Goal: Task Accomplishment & Management: Use online tool/utility

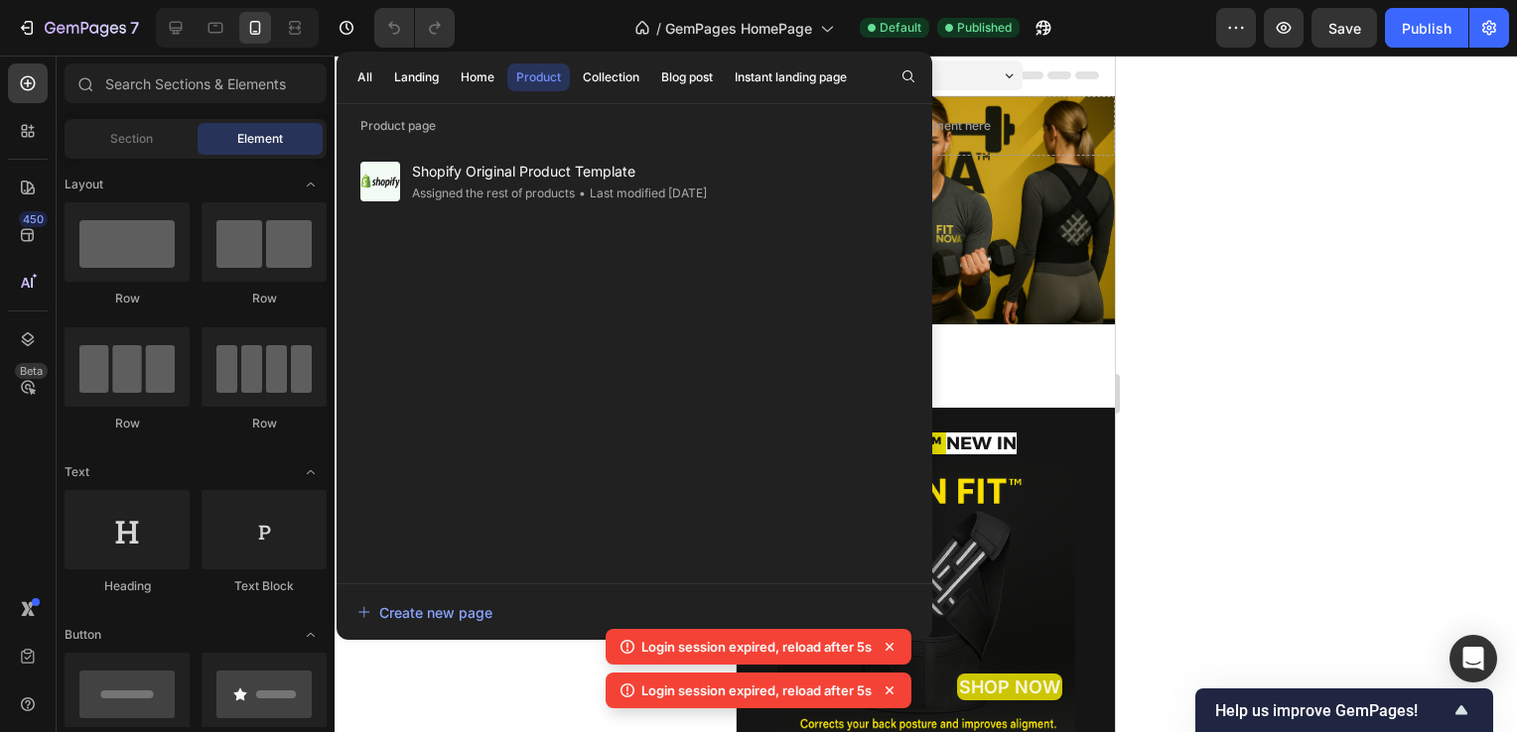
click at [1252, 251] on div at bounding box center [925, 394] width 1182 height 677
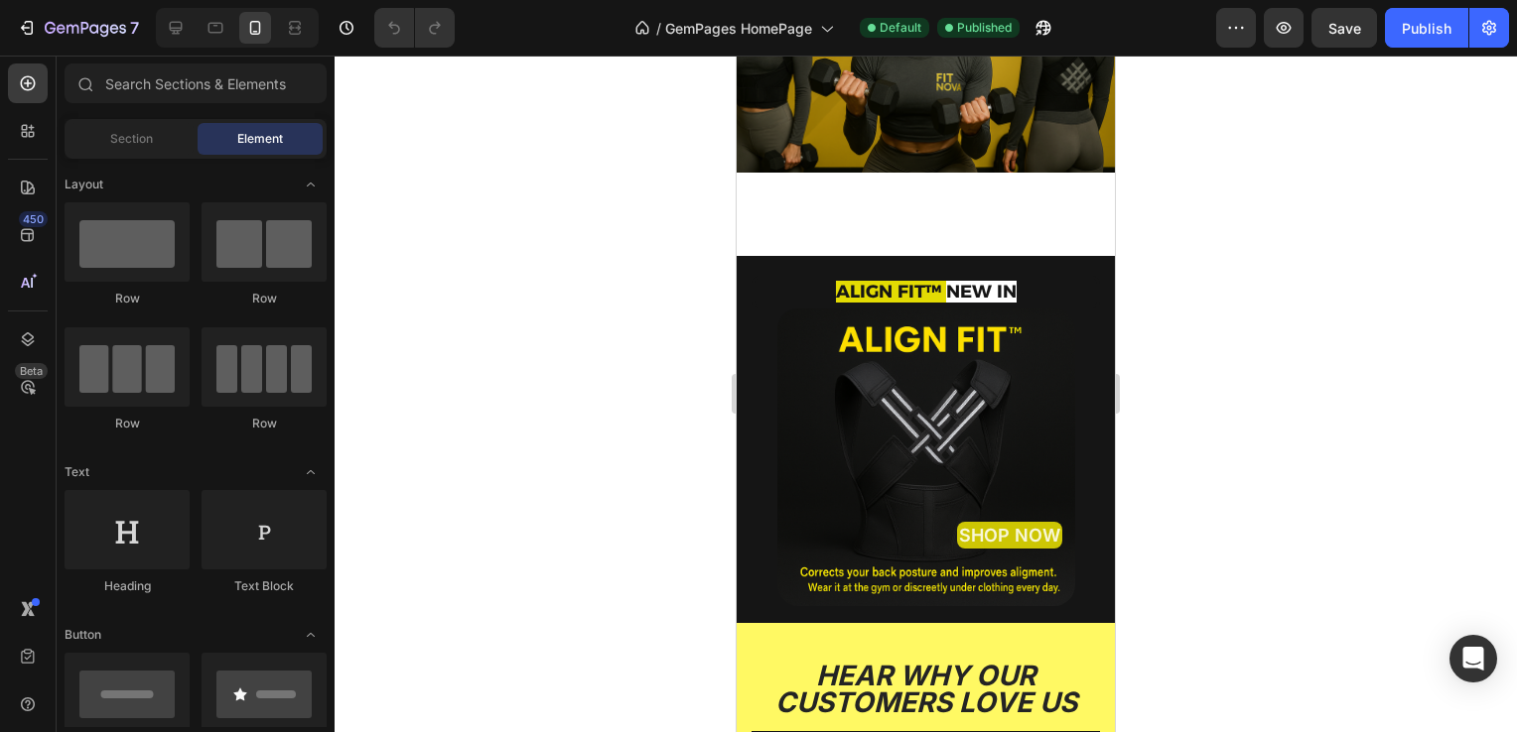
scroll to position [157, 0]
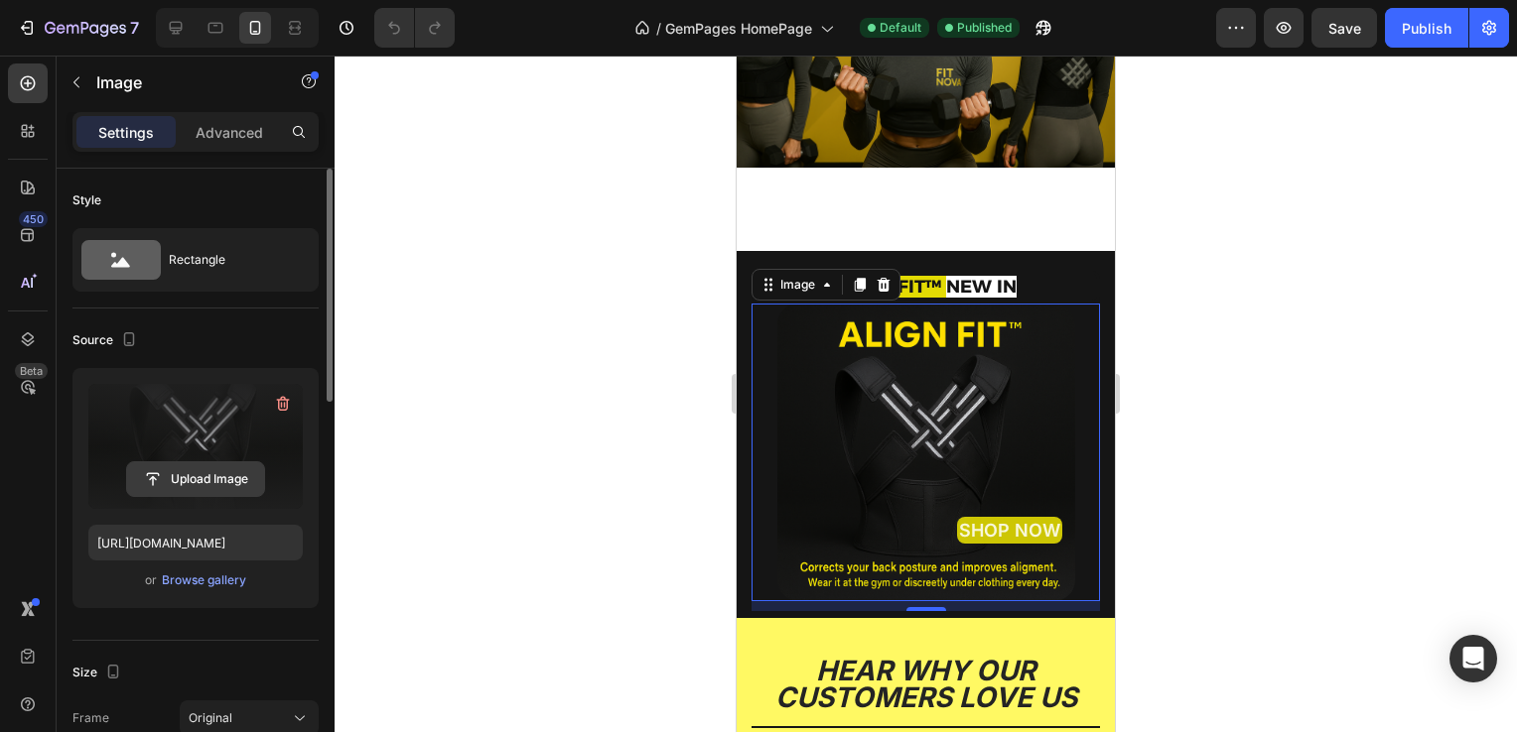
click at [188, 480] on input "file" at bounding box center [195, 479] width 137 height 34
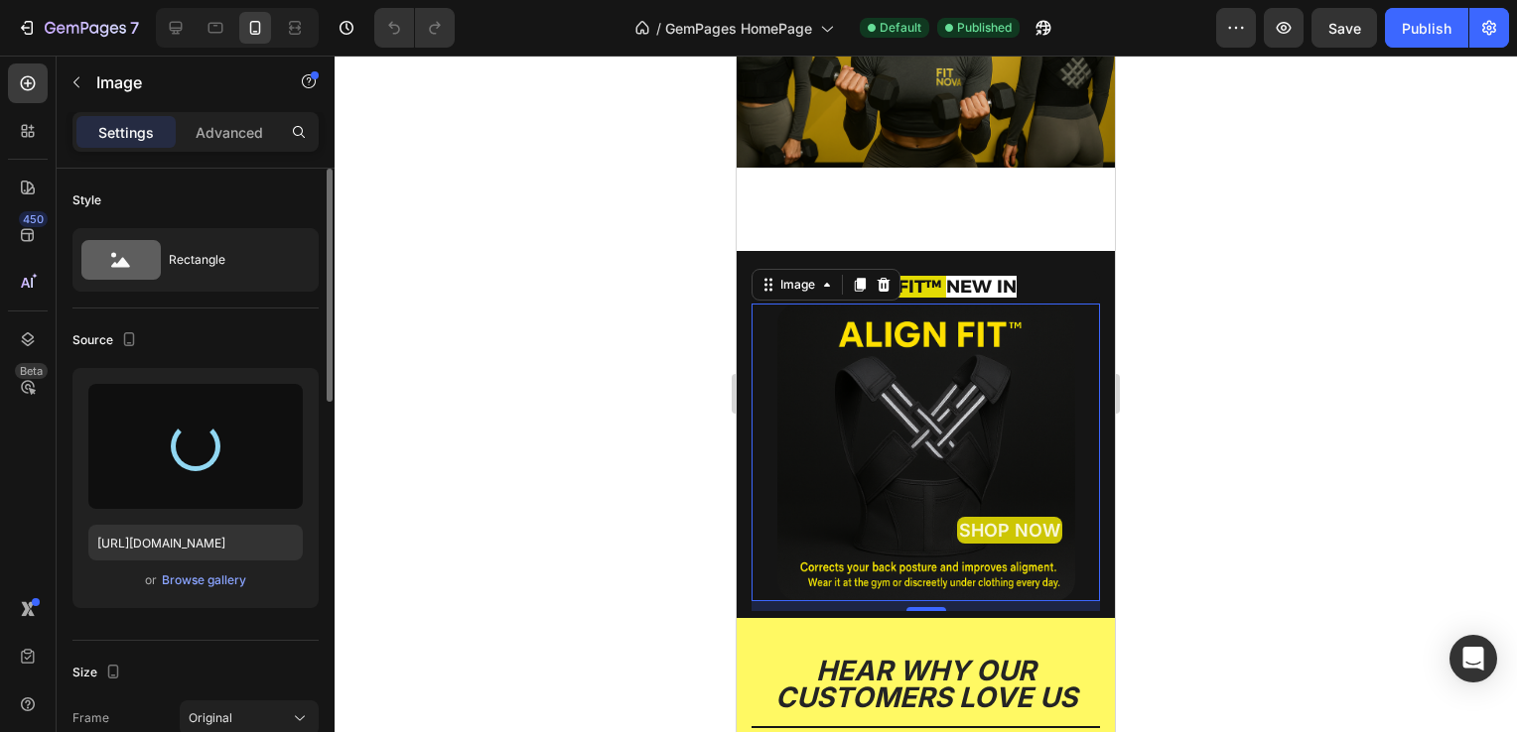
type input "[URL][DOMAIN_NAME]"
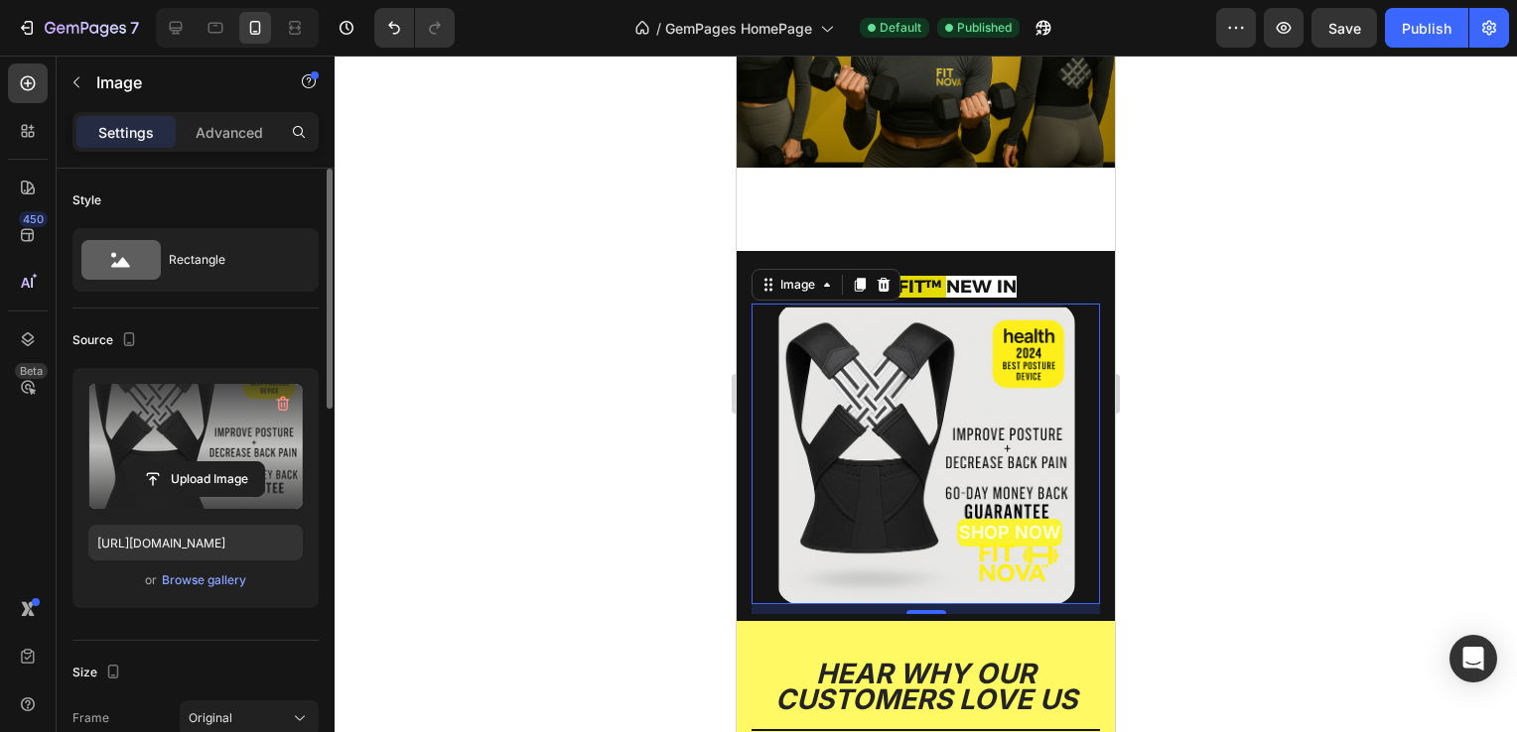
click at [550, 411] on div at bounding box center [925, 394] width 1182 height 677
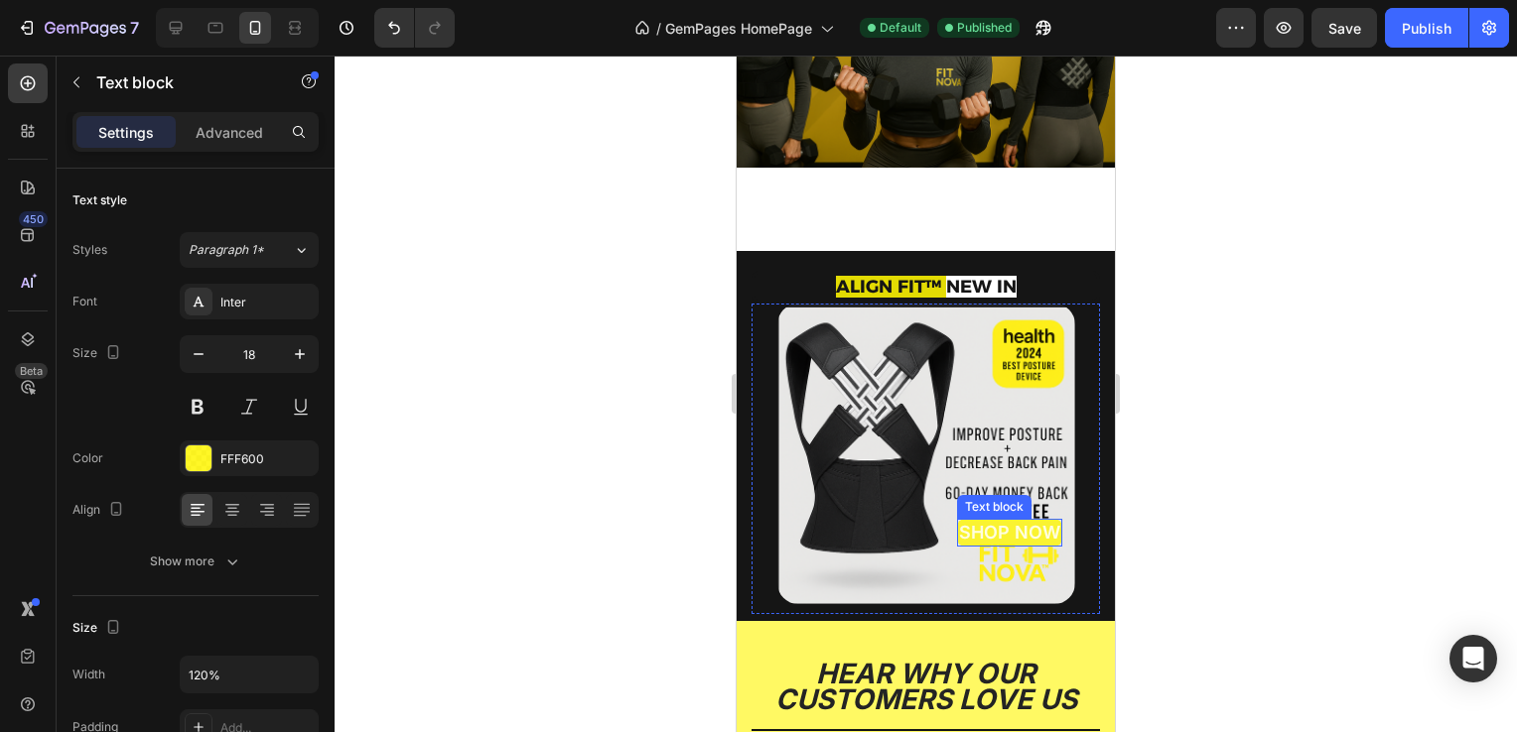
click at [991, 531] on span "SHOP NOW" at bounding box center [1009, 532] width 101 height 21
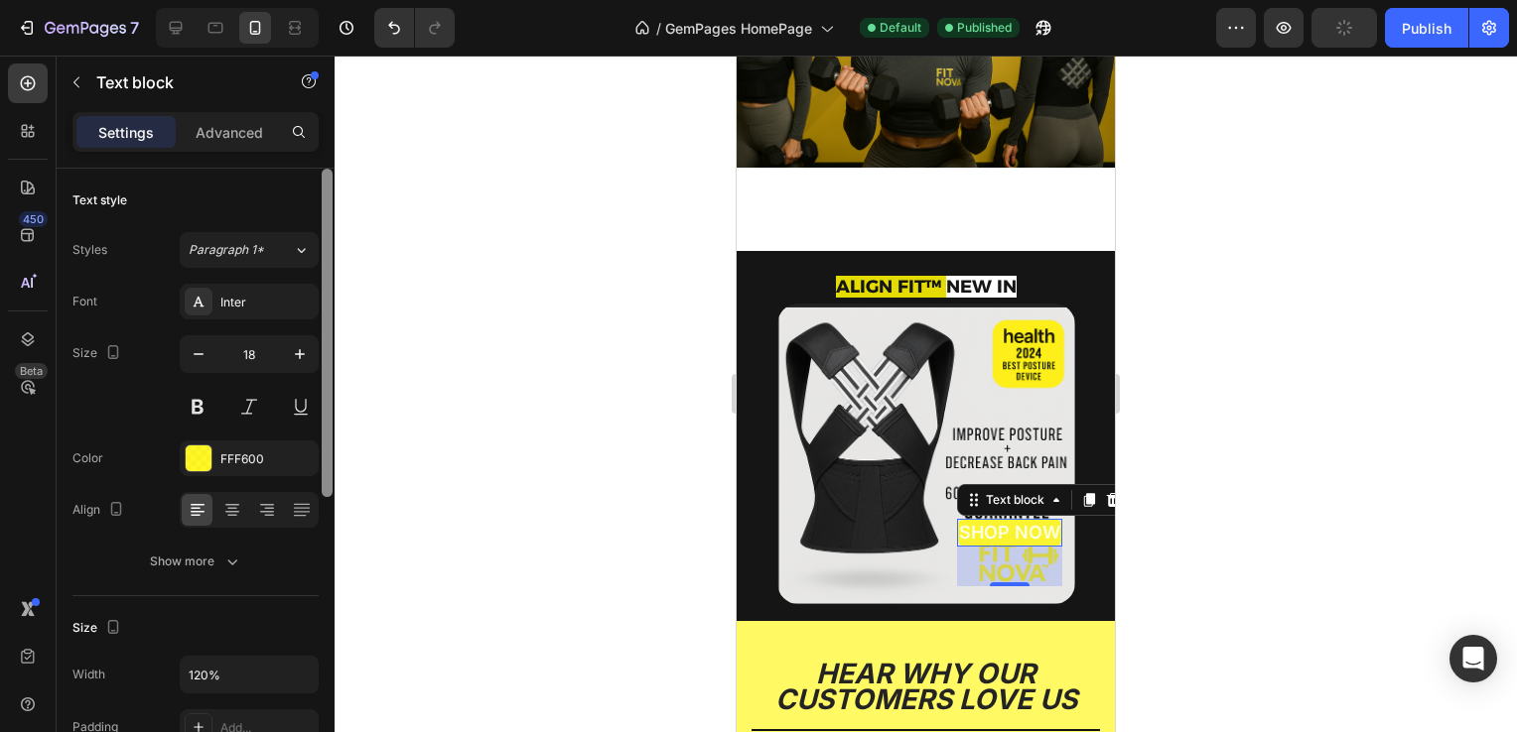
click at [323, 249] on div at bounding box center [327, 333] width 11 height 329
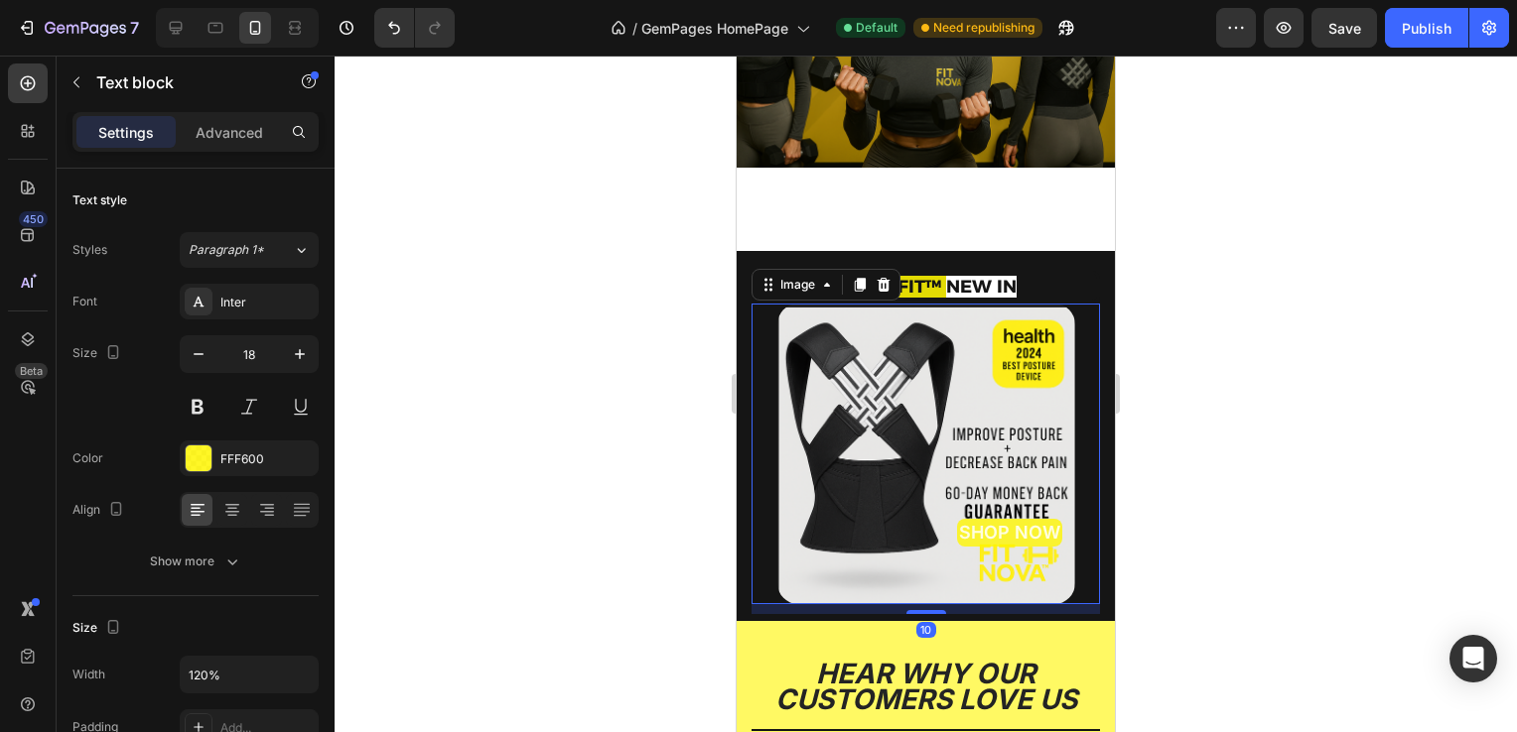
click at [833, 330] on img at bounding box center [926, 454] width 298 height 300
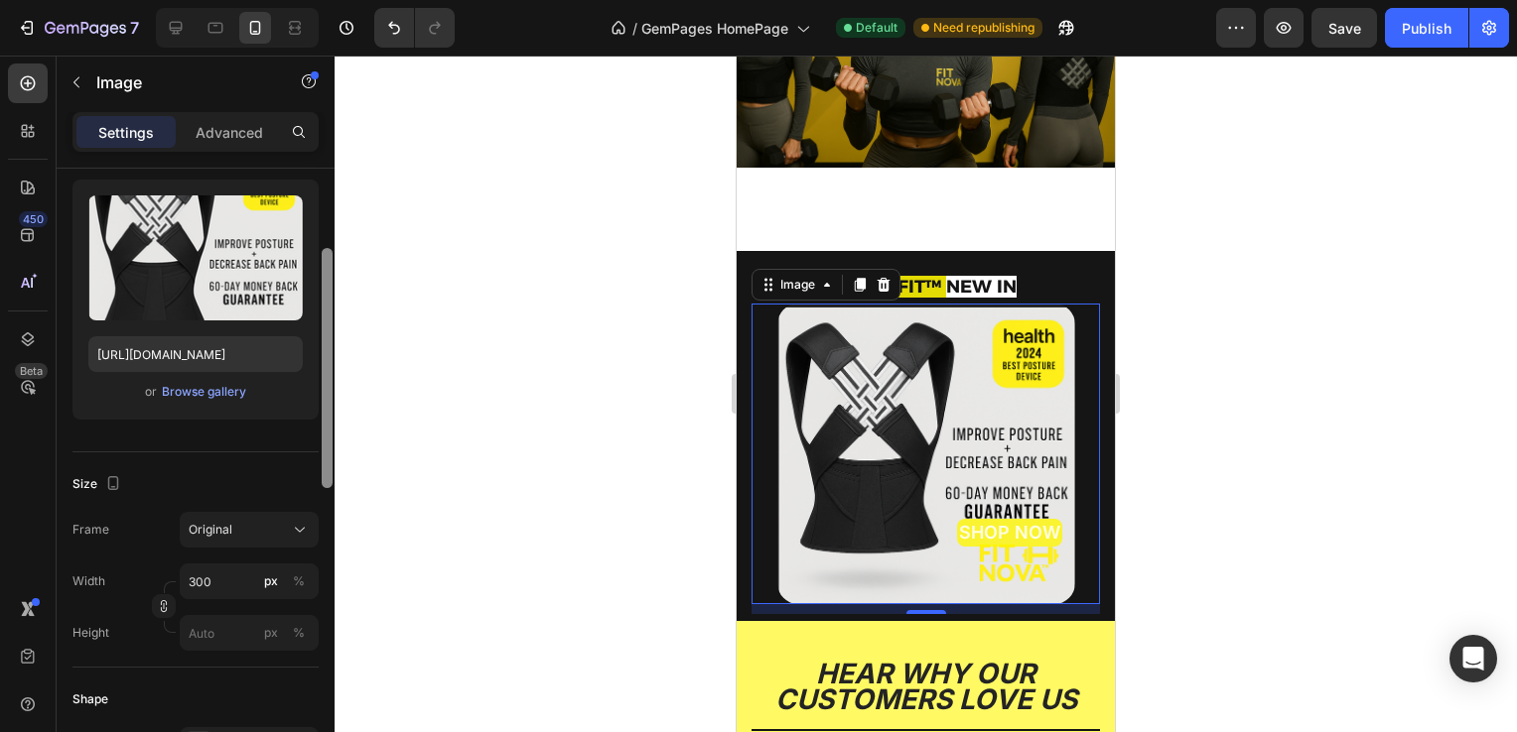
scroll to position [198, 0]
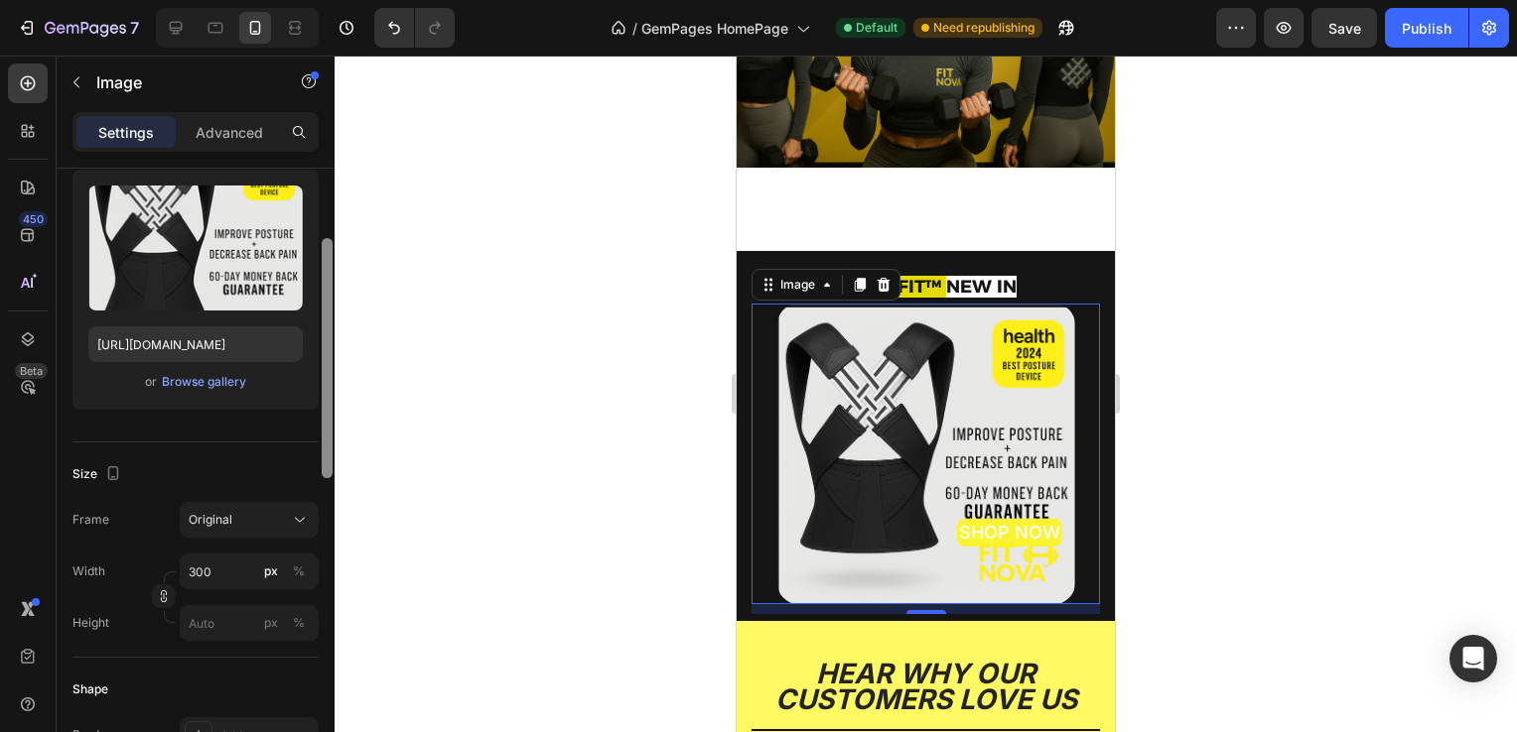
drag, startPoint x: 325, startPoint y: 276, endPoint x: 332, endPoint y: 353, distance: 77.8
click at [332, 353] on div at bounding box center [327, 474] width 15 height 621
click at [232, 556] on input "300" at bounding box center [249, 572] width 139 height 36
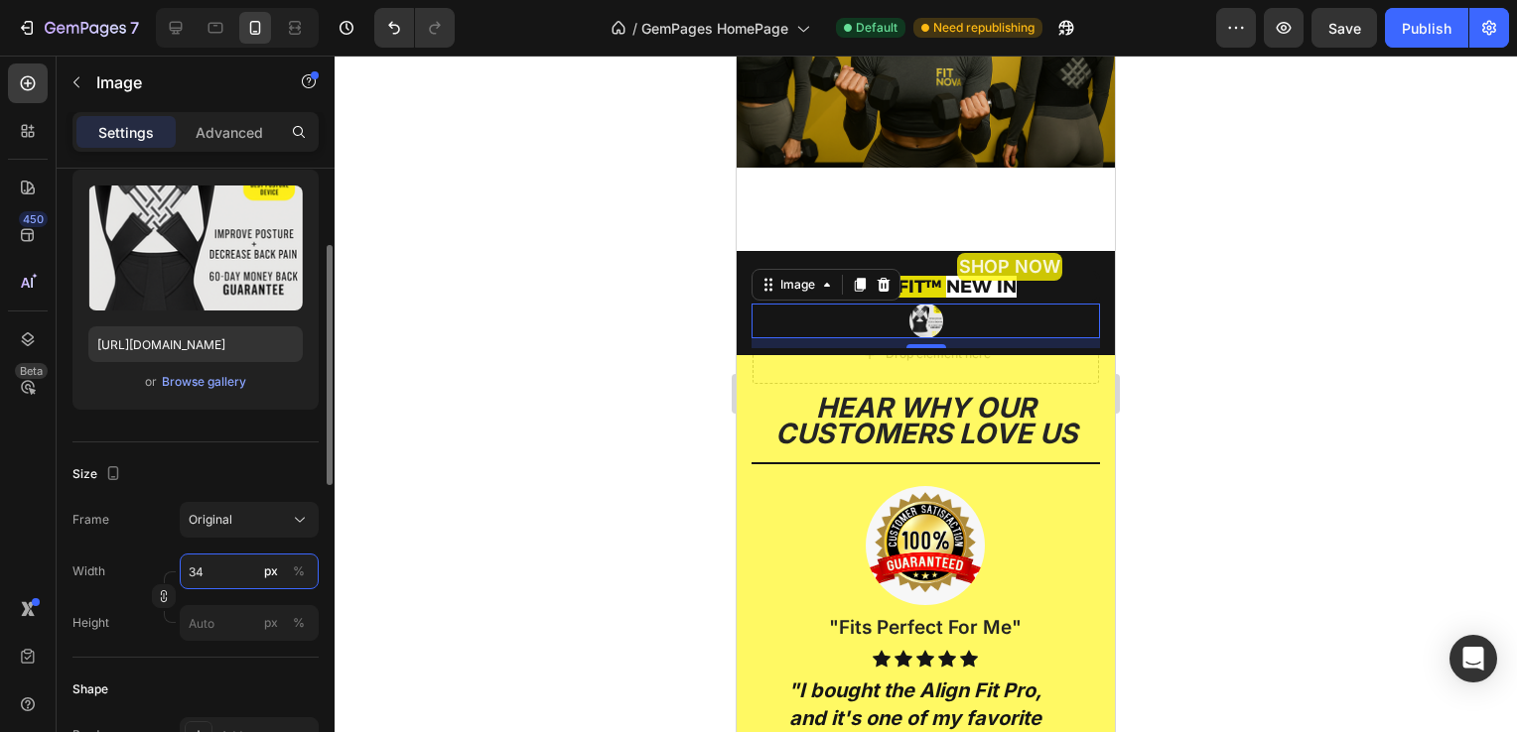
type input "3"
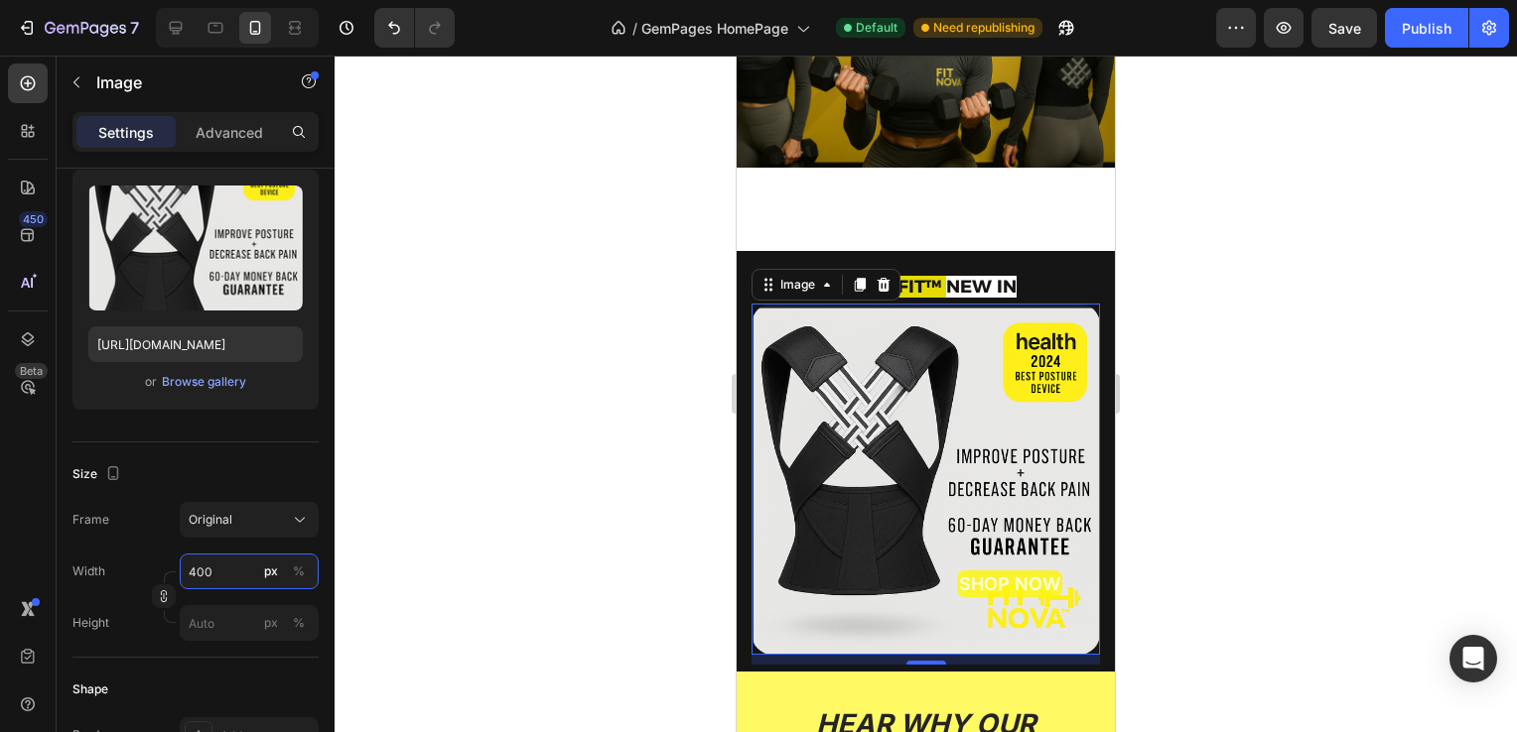
type input "400"
click at [518, 551] on div at bounding box center [925, 394] width 1182 height 677
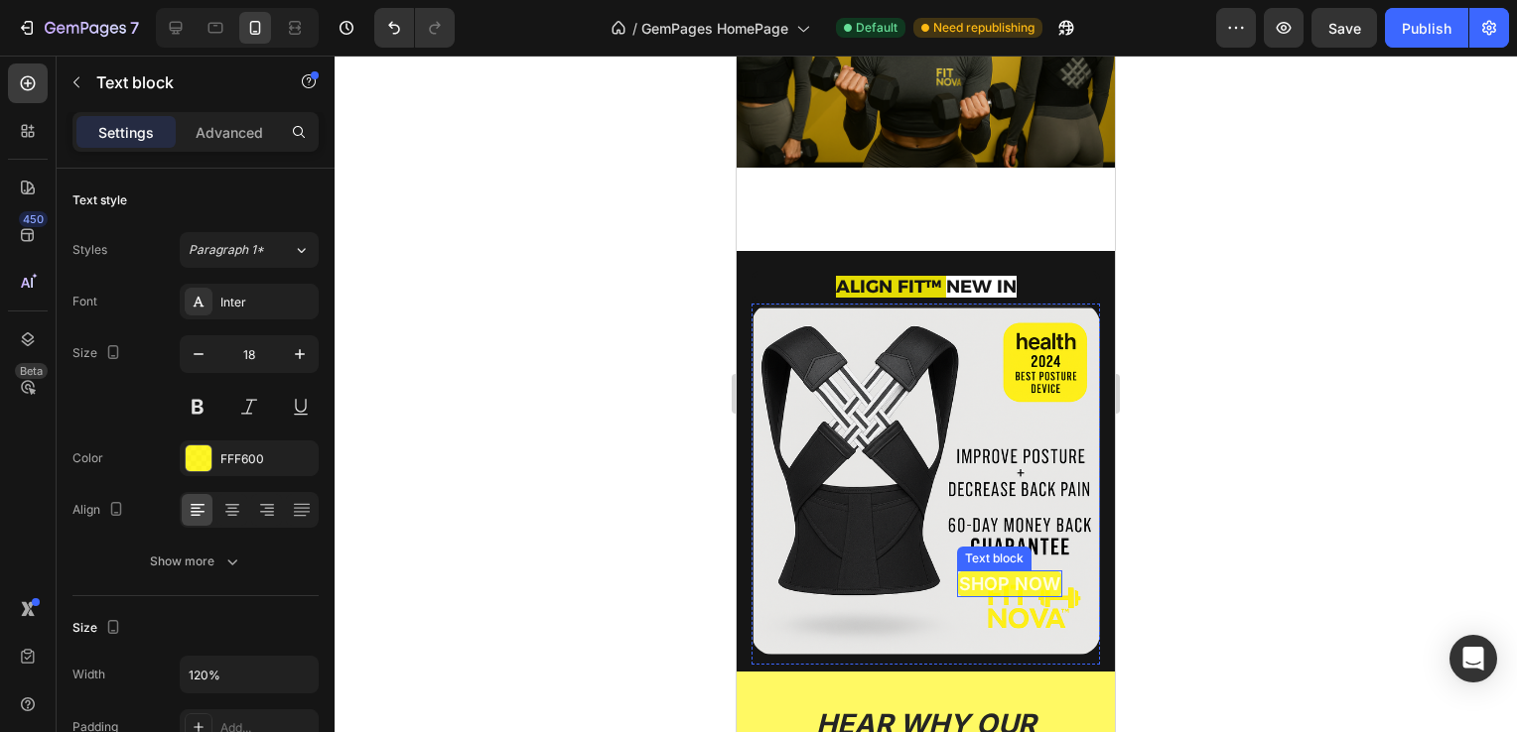
click at [1019, 574] on span "SHOP NOW" at bounding box center [1009, 584] width 101 height 21
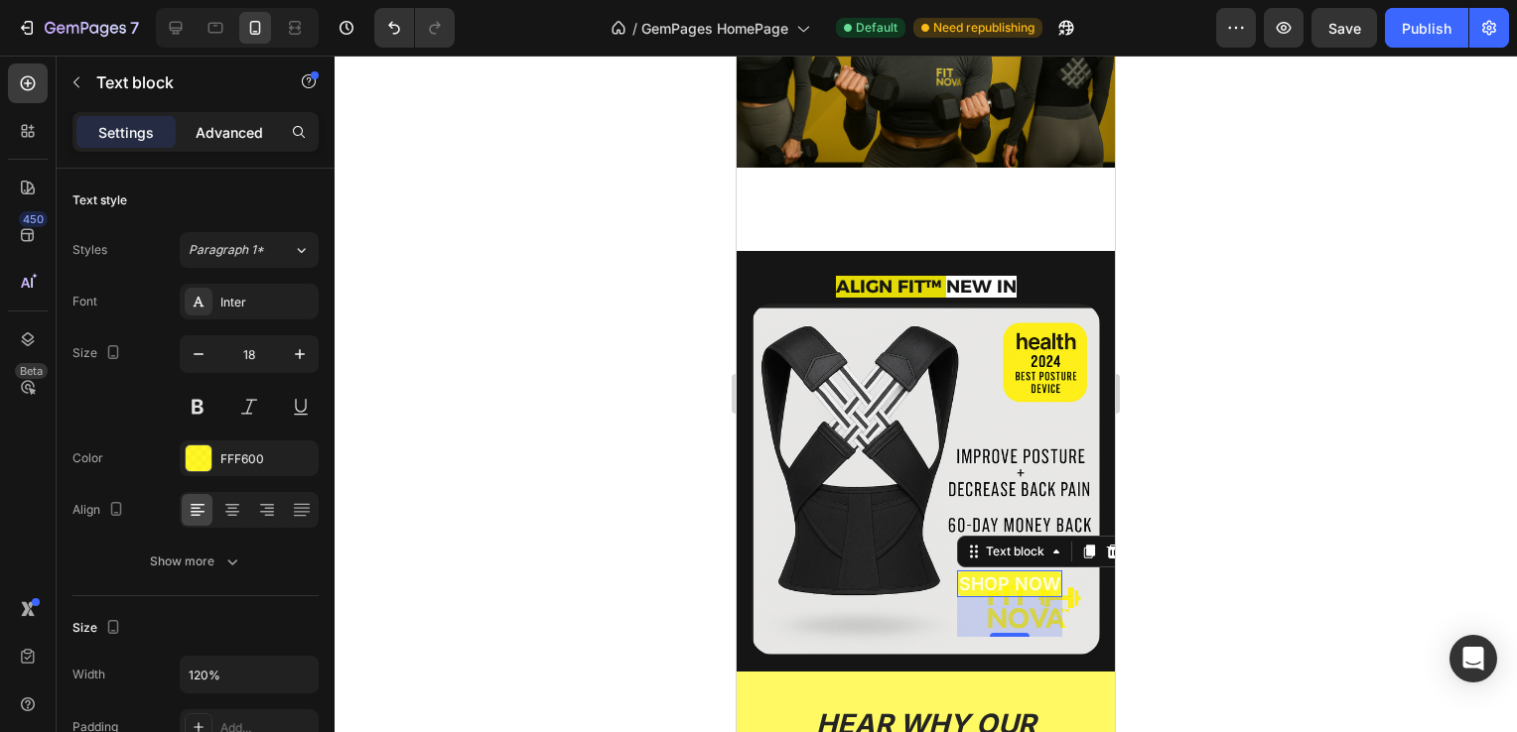
click at [242, 144] on div "Advanced" at bounding box center [229, 132] width 99 height 32
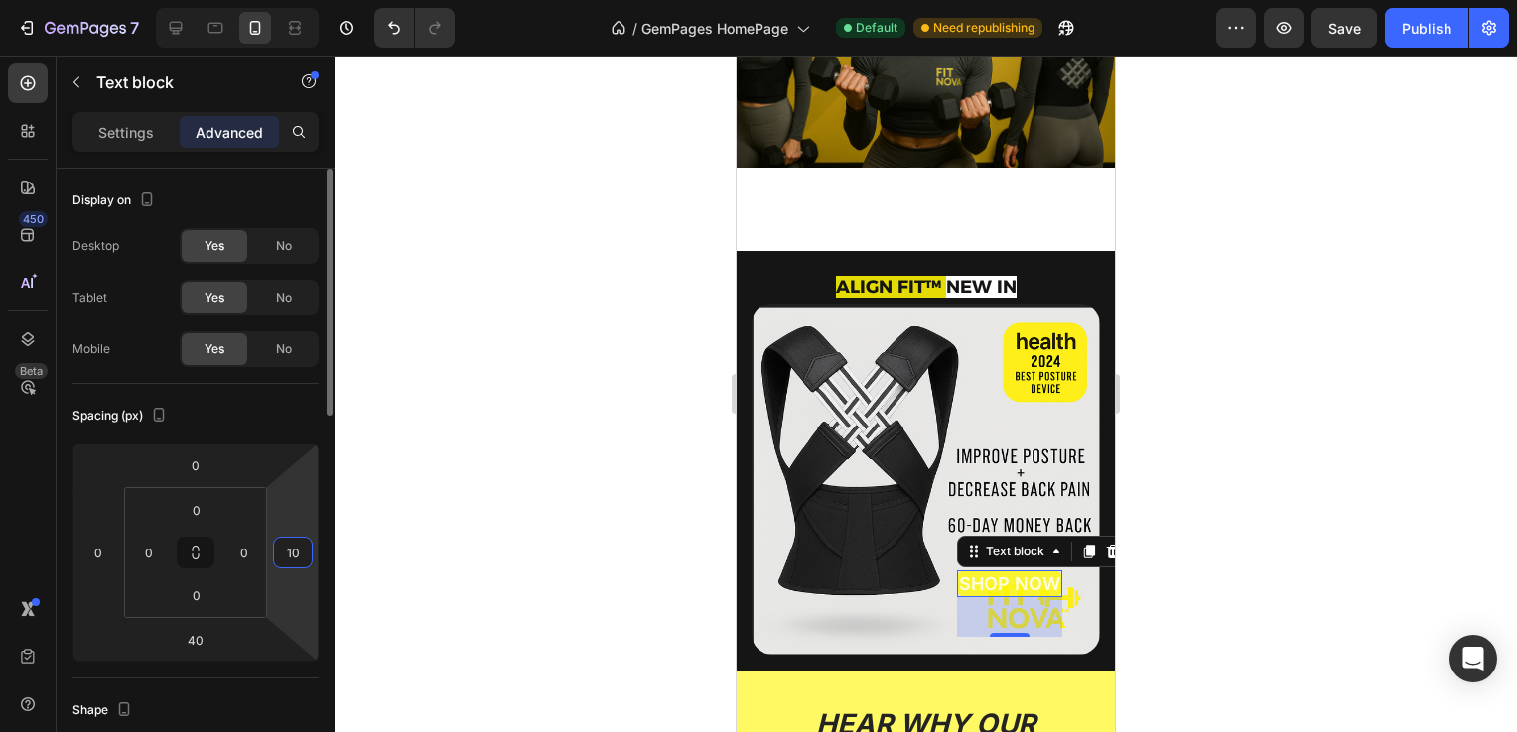
click at [290, 538] on input "10" at bounding box center [293, 553] width 30 height 30
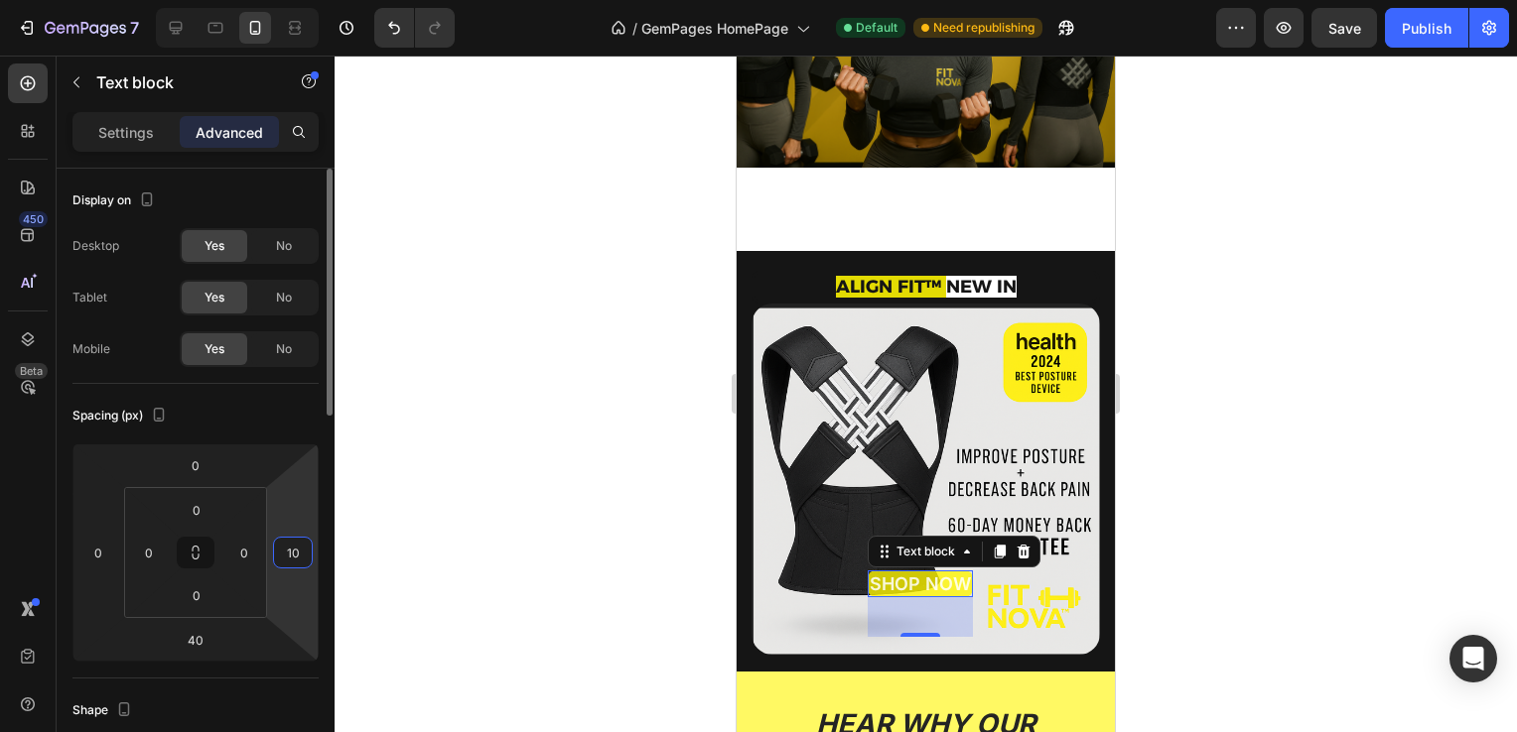
type input "1"
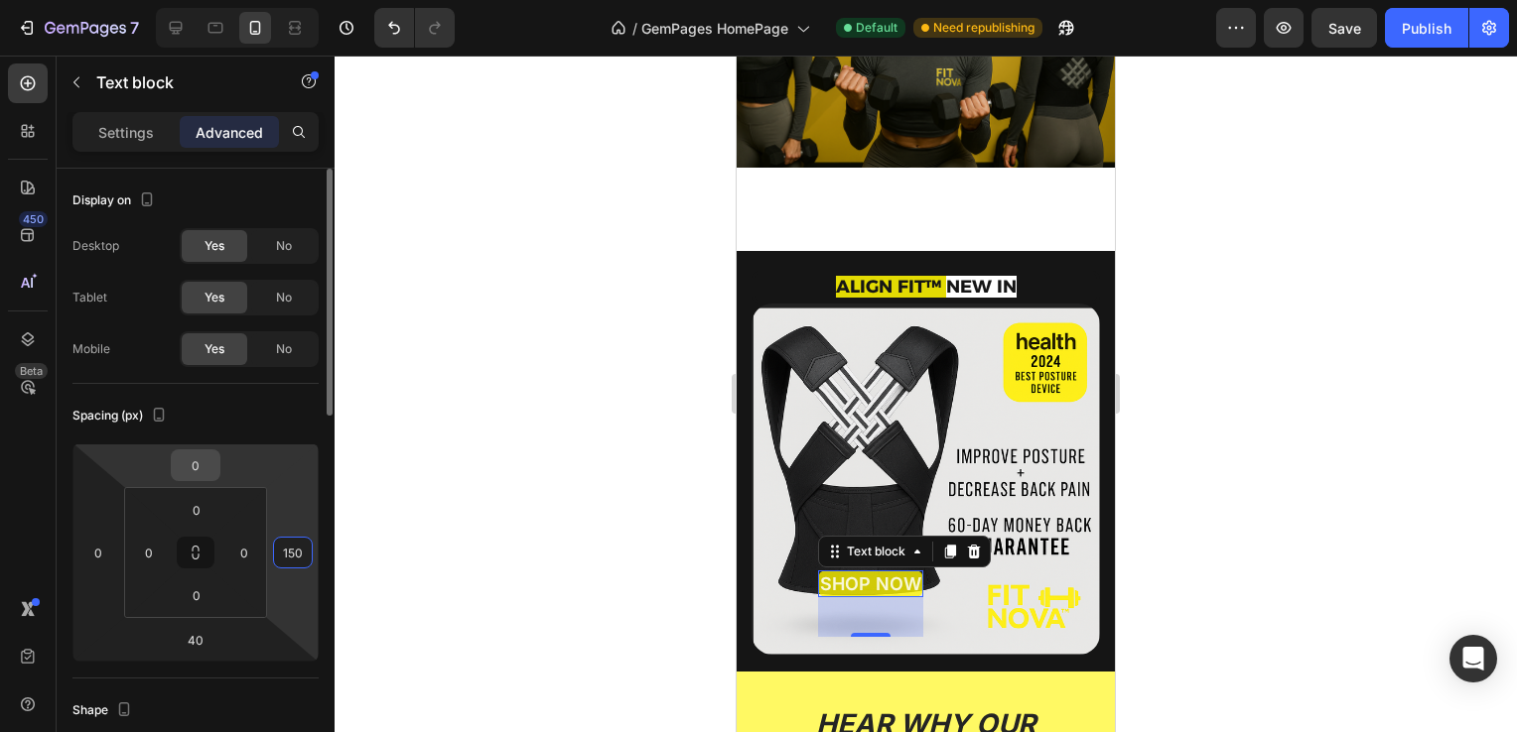
type input "150"
click at [196, 464] on input "0" at bounding box center [196, 466] width 40 height 30
type input "2"
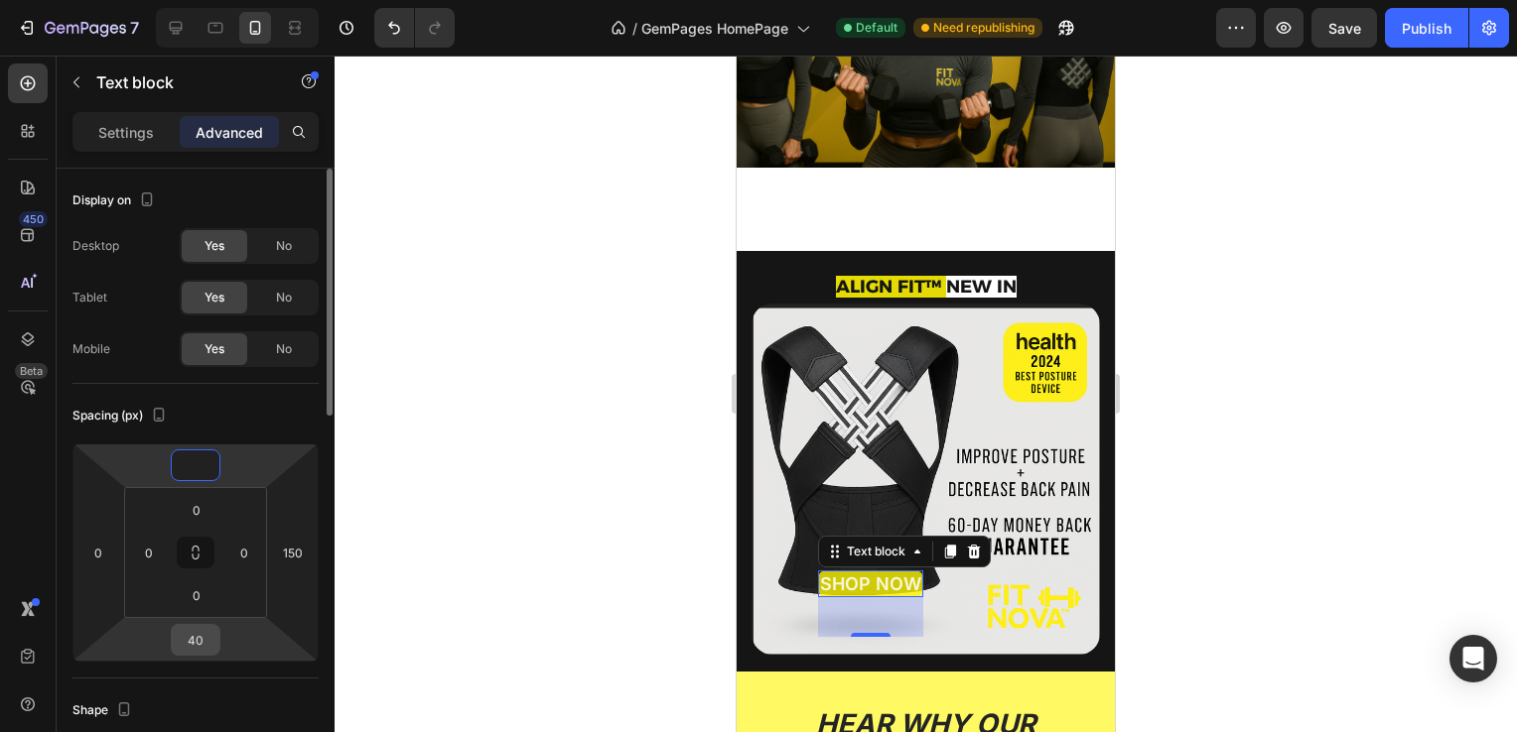
type input "0"
click at [202, 641] on input "40" at bounding box center [196, 640] width 40 height 30
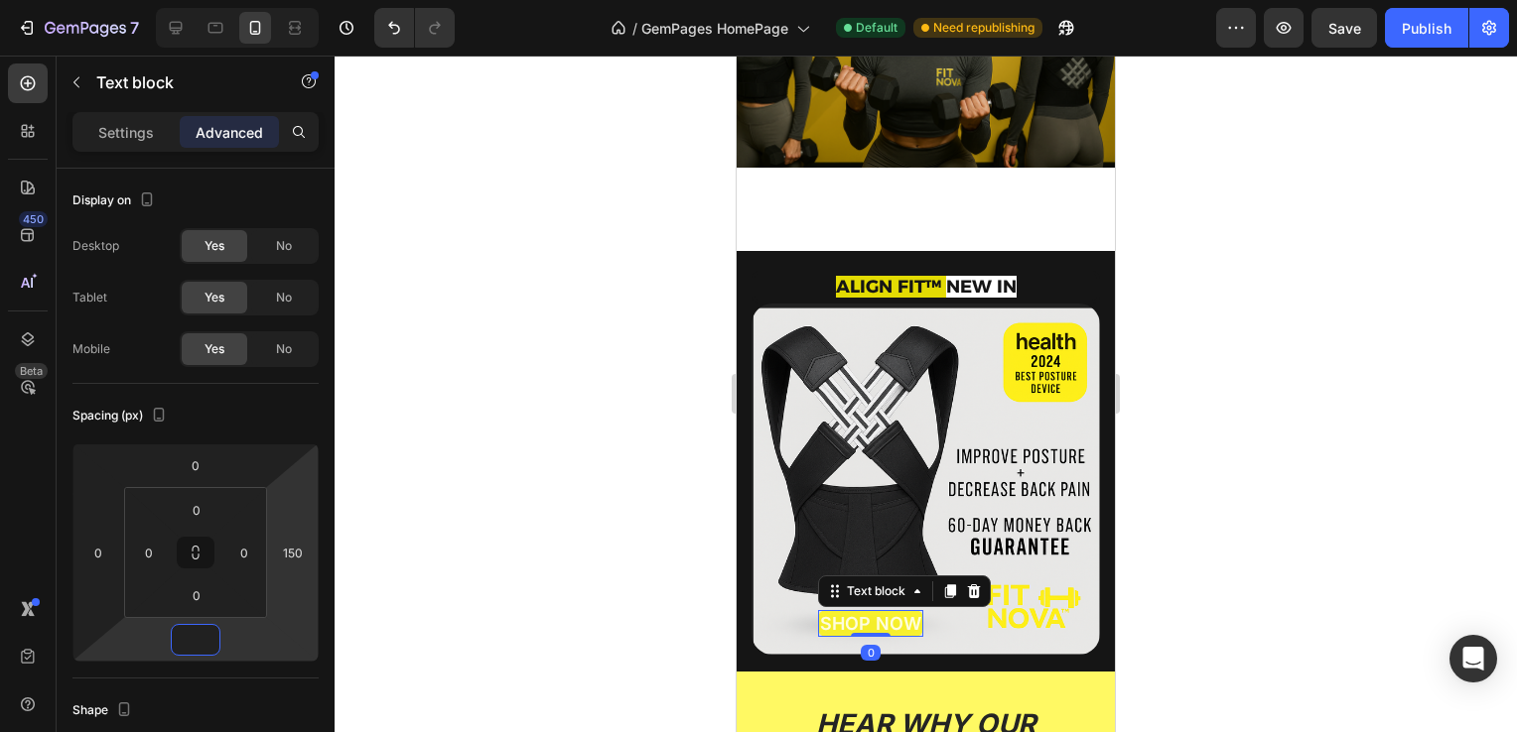
type input "0"
click at [447, 482] on div at bounding box center [925, 394] width 1182 height 677
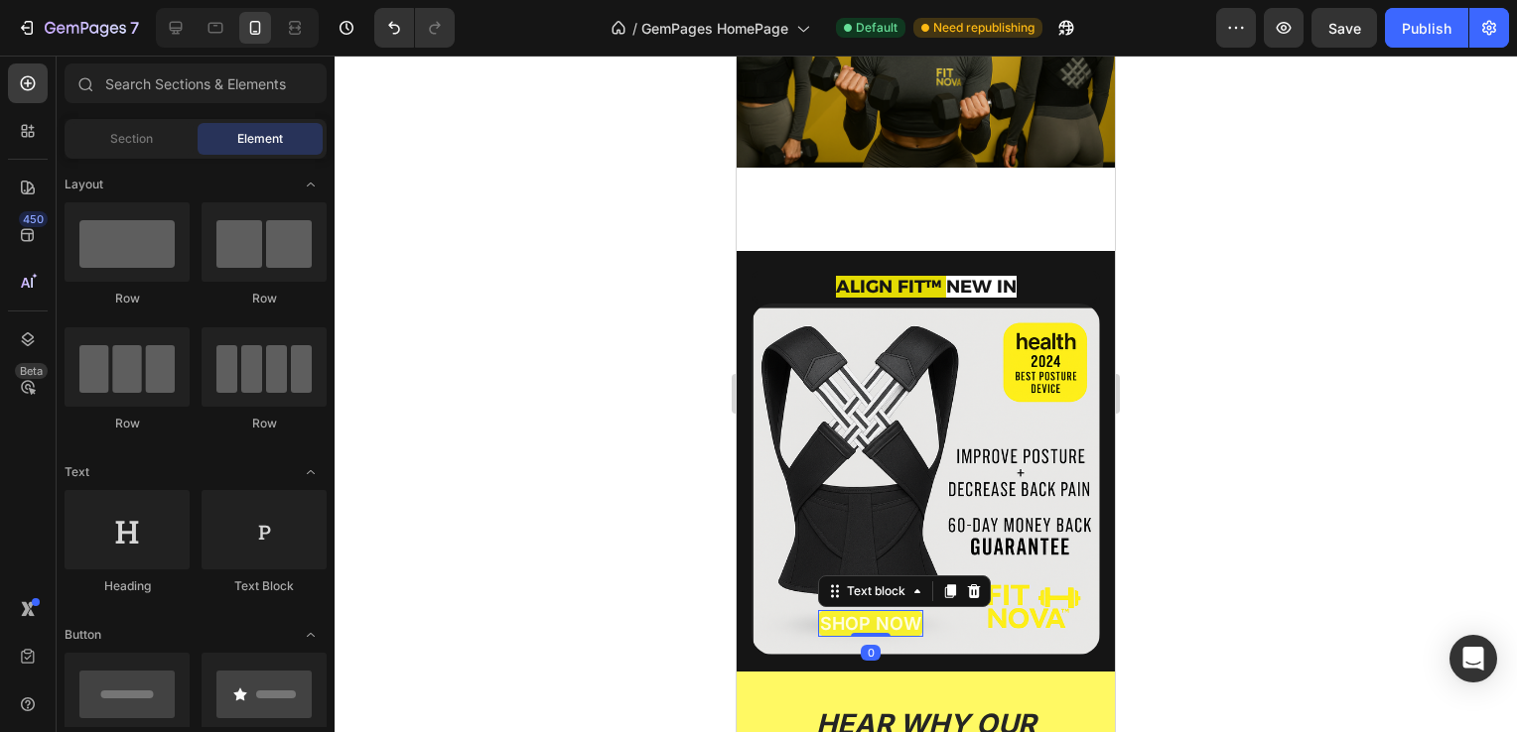
click at [834, 613] on span "SHOP NOW" at bounding box center [870, 623] width 101 height 21
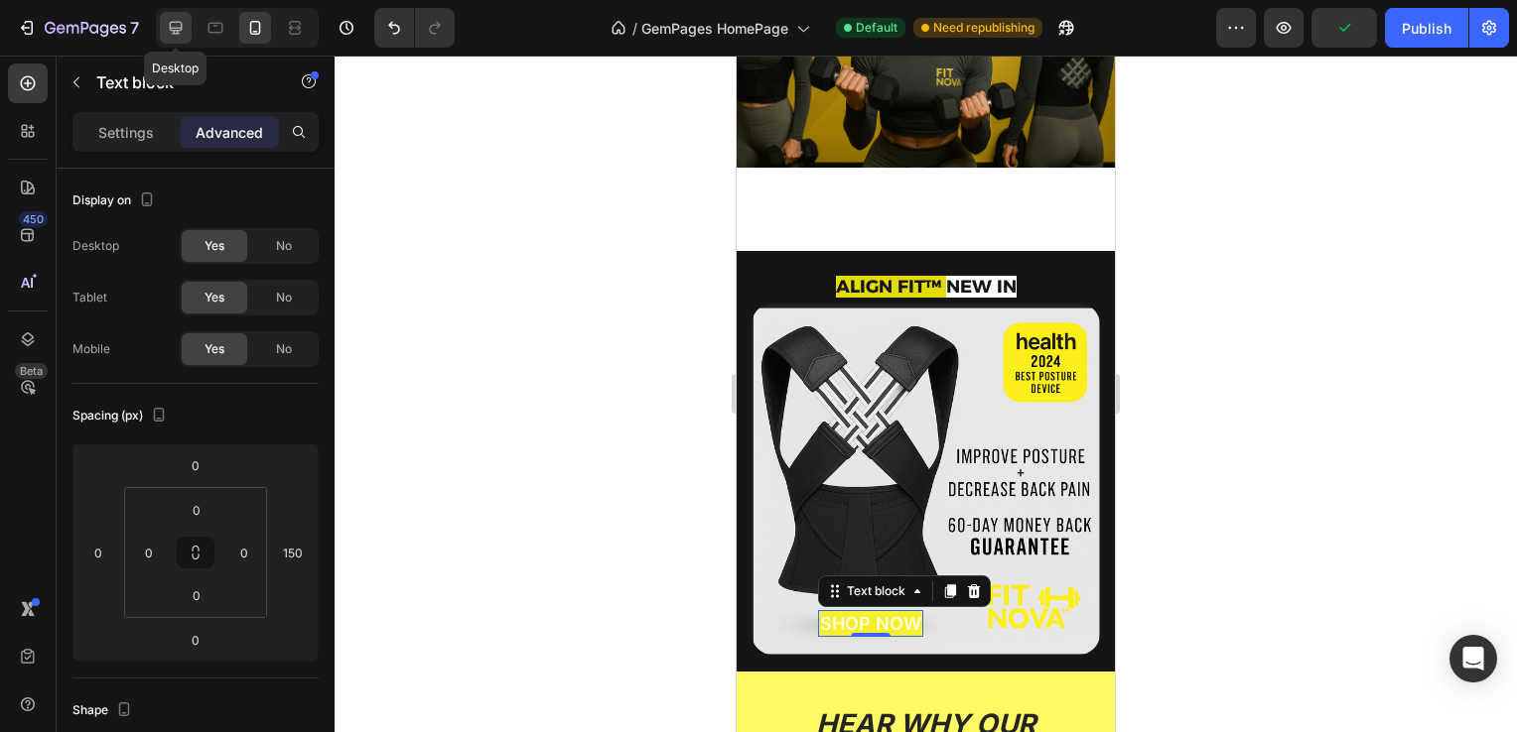
click at [183, 25] on icon at bounding box center [176, 28] width 20 height 20
type input "230"
type input "16"
type input "420"
type input "32"
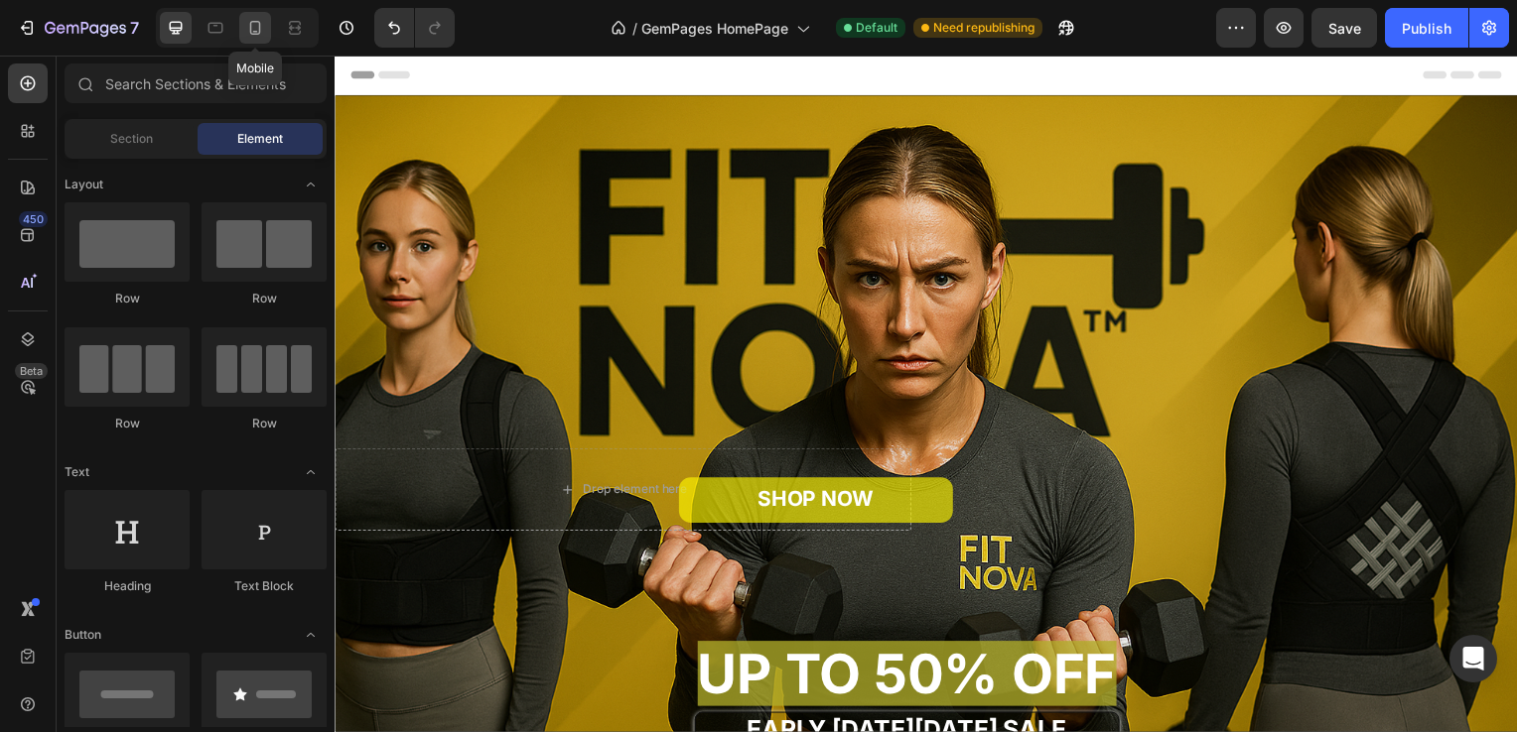
click at [268, 33] on div at bounding box center [255, 28] width 32 height 32
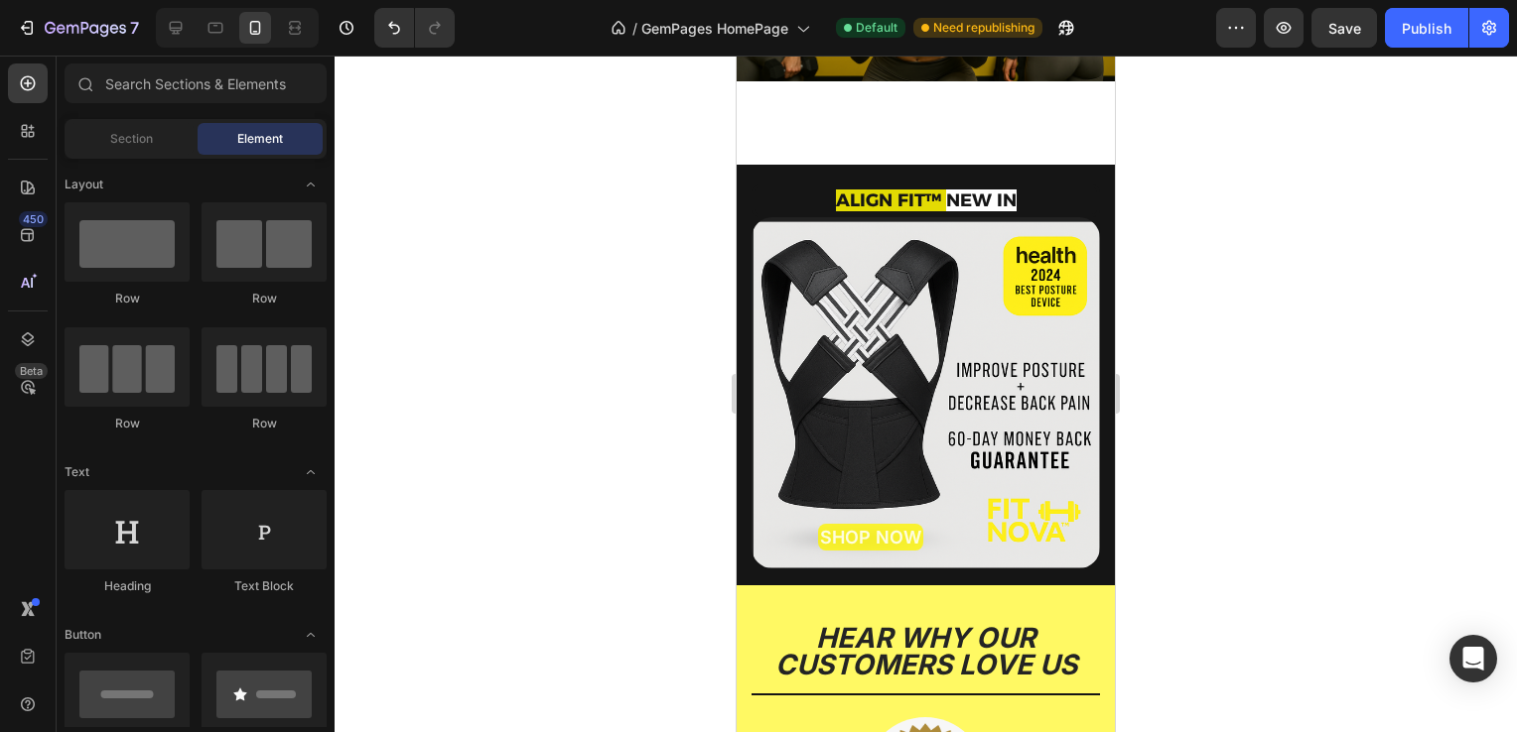
scroll to position [248, 0]
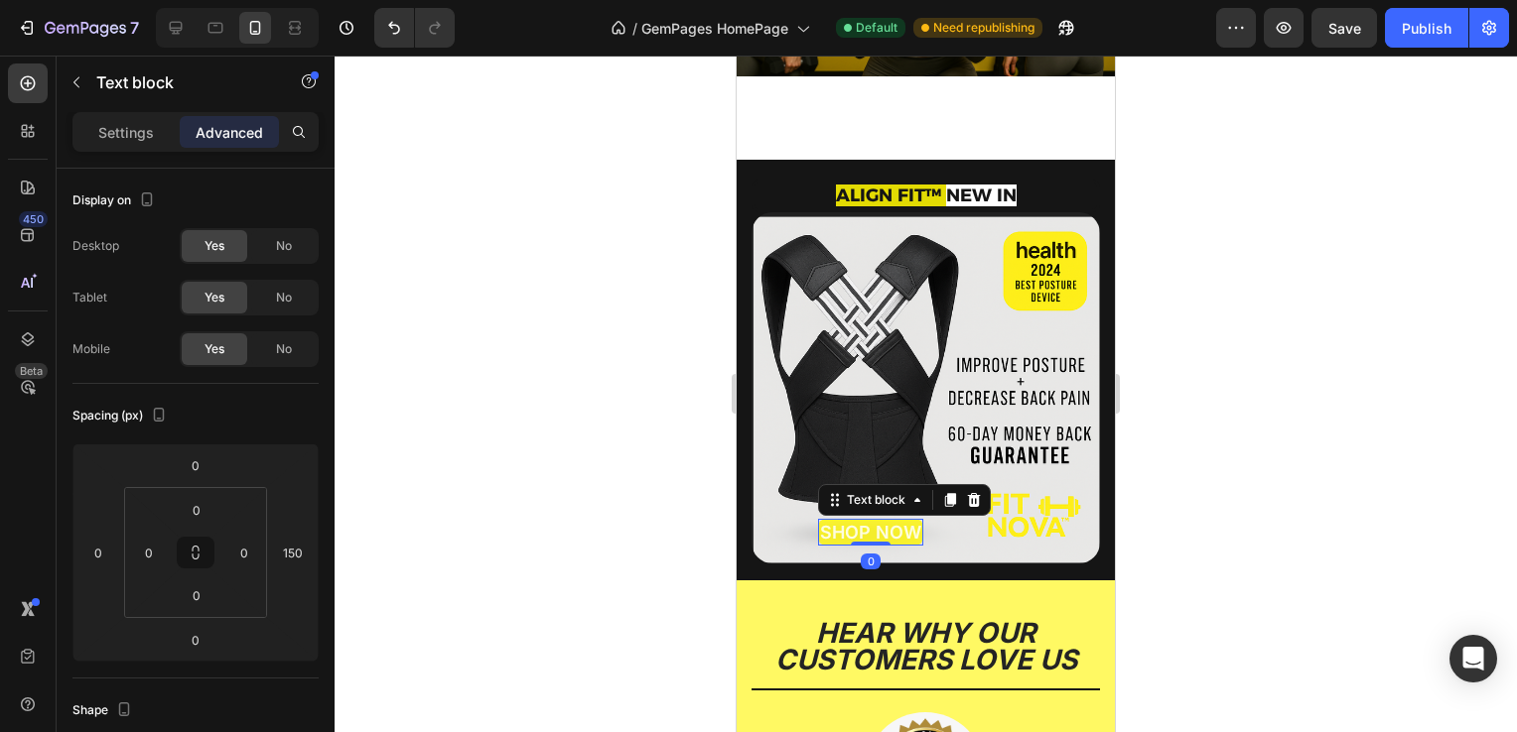
click at [865, 522] on span "SHOP NOW" at bounding box center [870, 532] width 101 height 21
click at [132, 123] on p "Settings" at bounding box center [126, 132] width 56 height 21
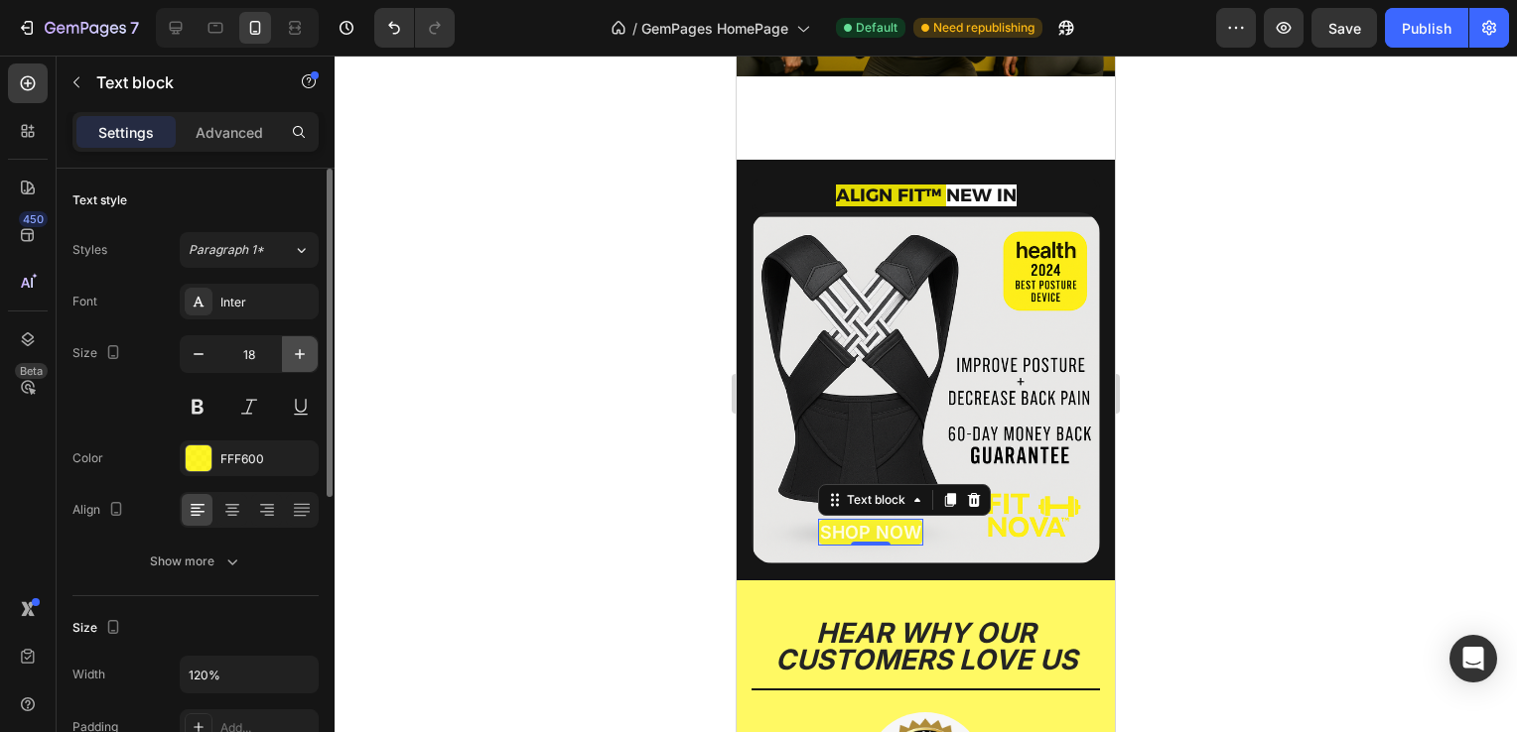
click at [300, 355] on icon "button" at bounding box center [300, 354] width 10 height 10
click at [302, 355] on icon "button" at bounding box center [300, 354] width 20 height 20
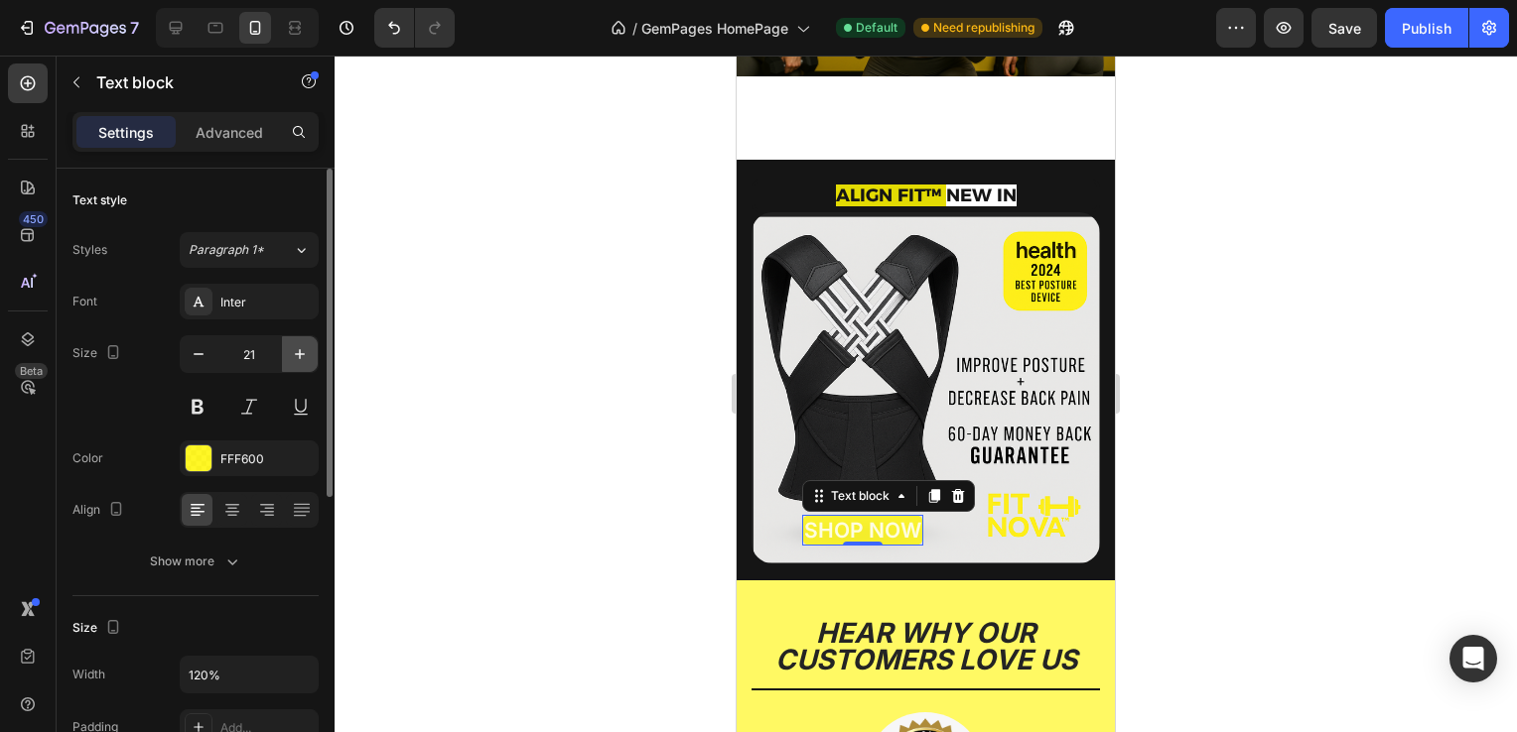
type input "22"
click at [545, 366] on div at bounding box center [925, 394] width 1182 height 677
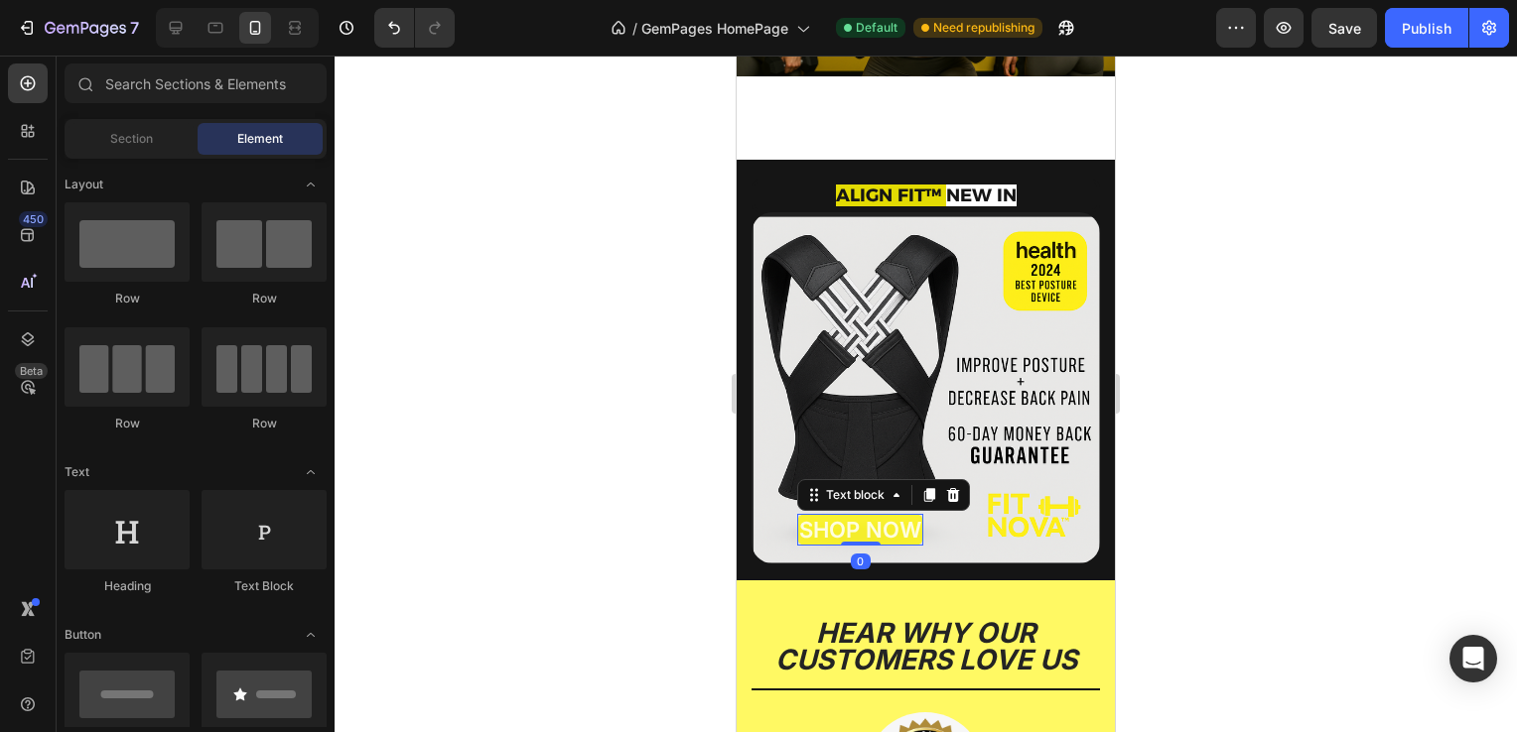
click at [810, 517] on span "SHOP NOW" at bounding box center [860, 530] width 122 height 26
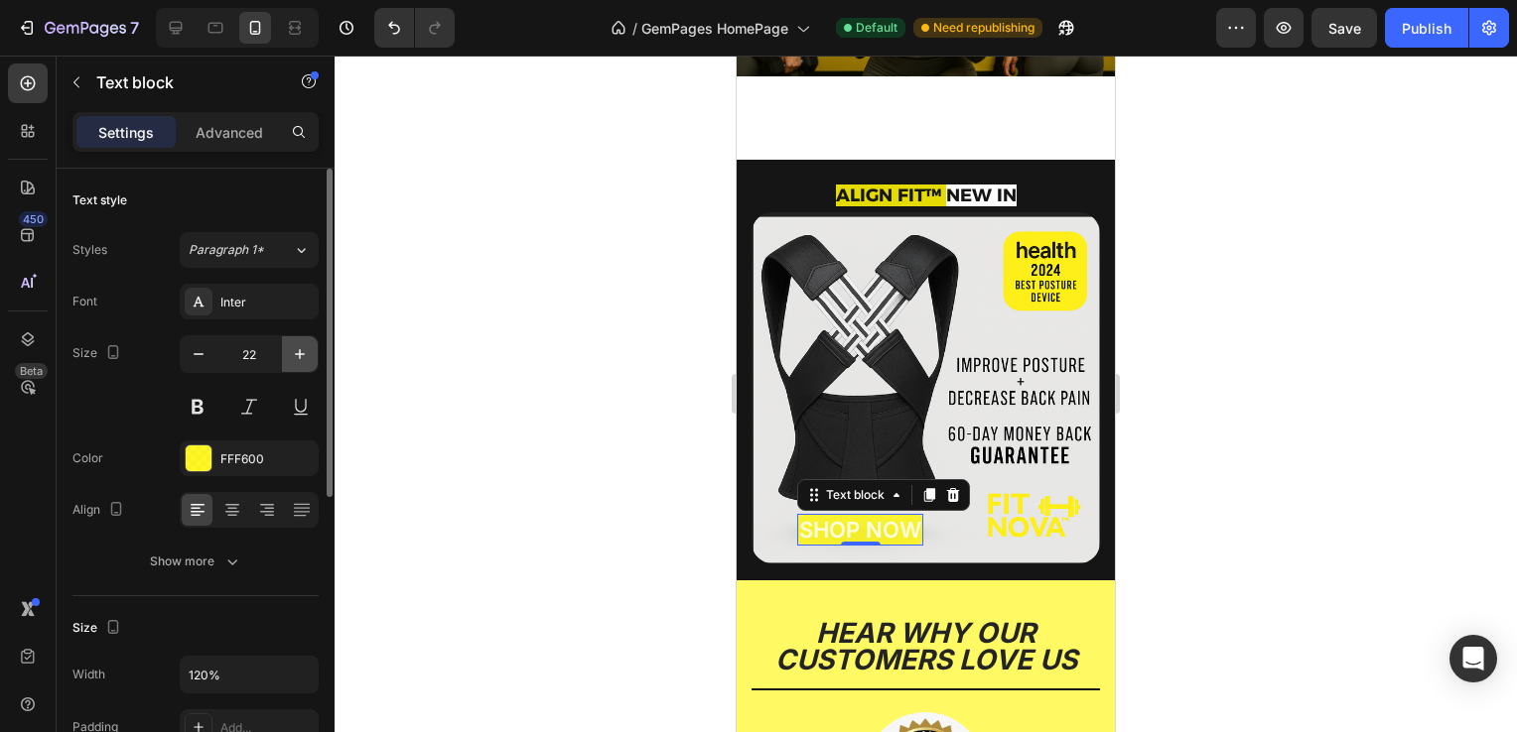
click at [290, 368] on button "button" at bounding box center [300, 354] width 36 height 36
type input "23"
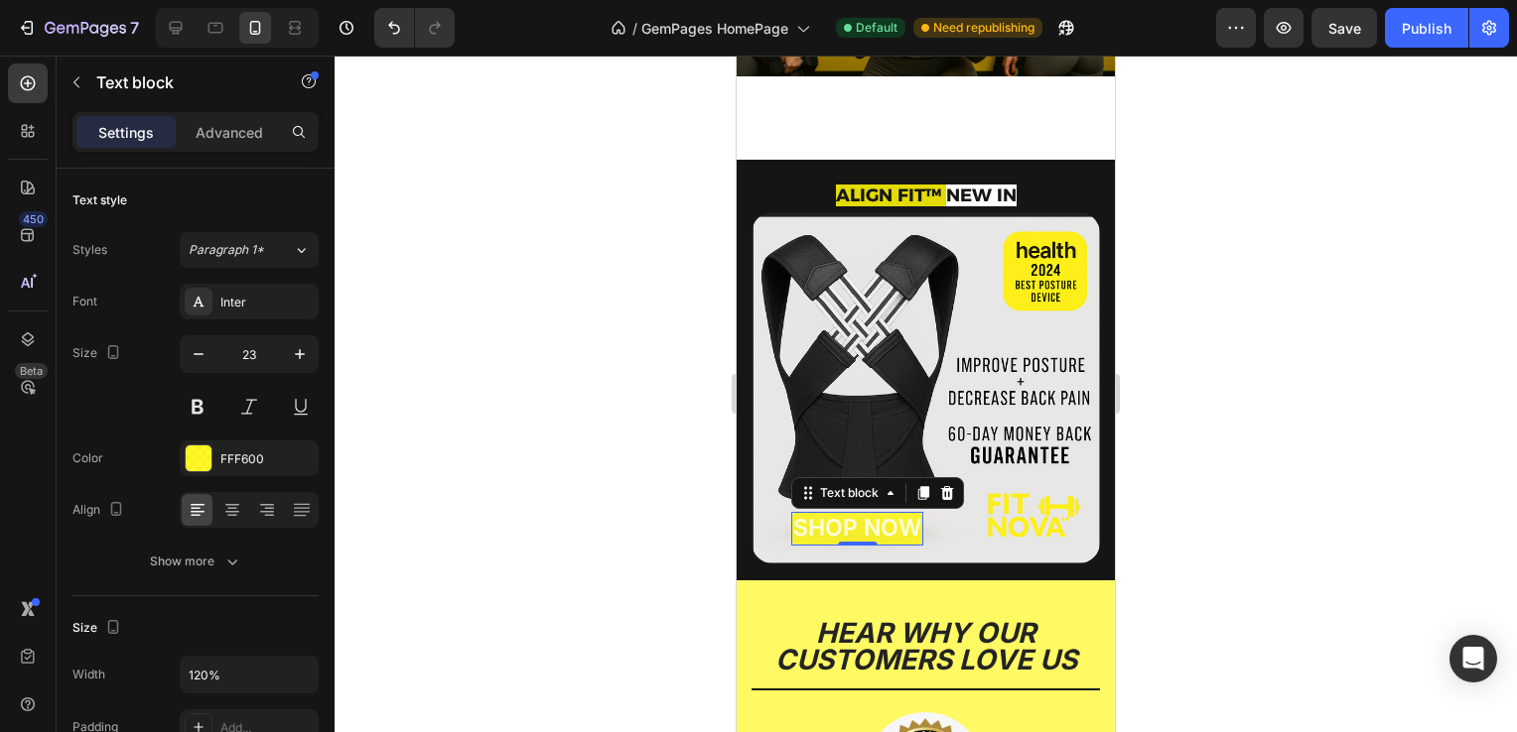
click at [534, 349] on div at bounding box center [925, 394] width 1182 height 677
click at [238, 119] on div "Advanced" at bounding box center [229, 132] width 99 height 32
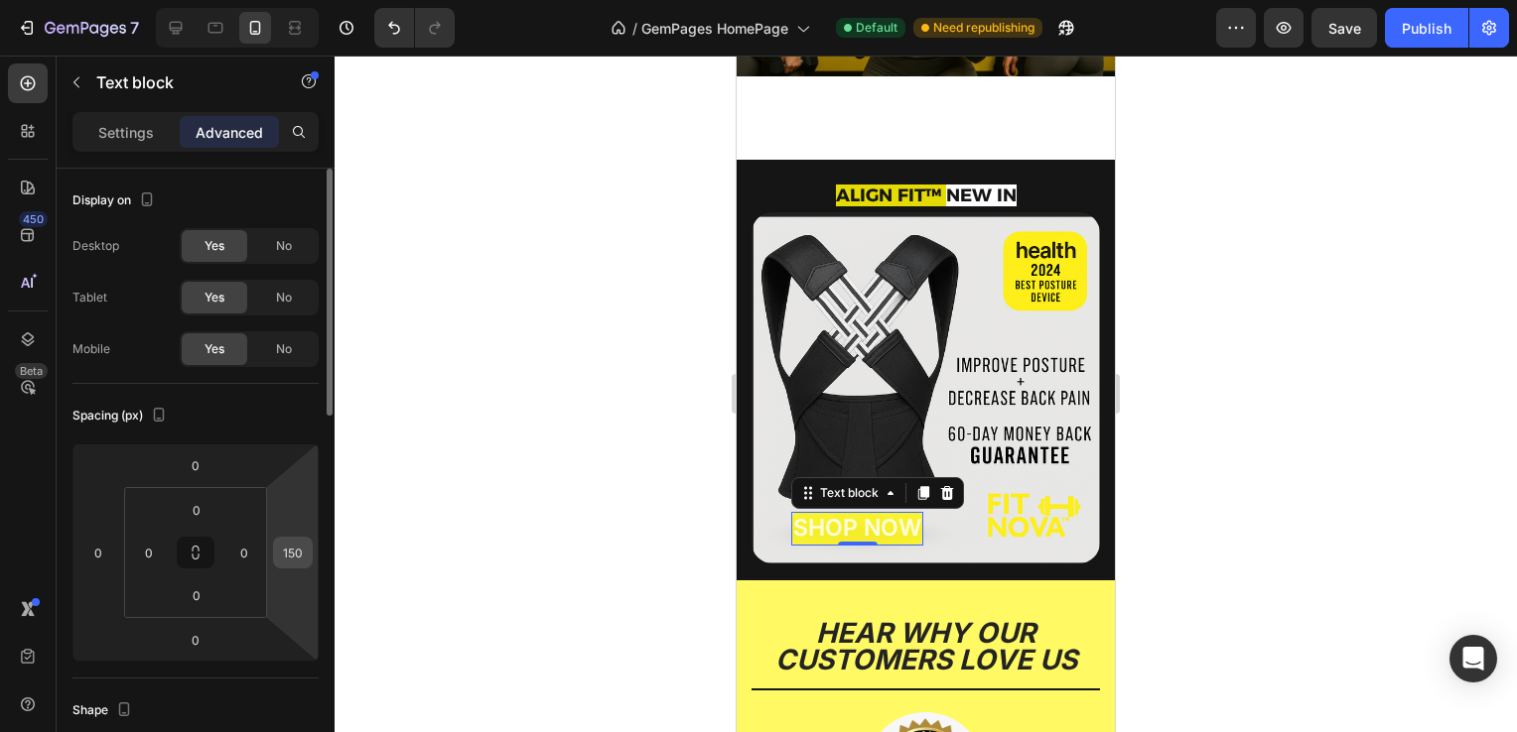
click at [290, 565] on input "150" at bounding box center [293, 553] width 30 height 30
click at [301, 558] on input "150" at bounding box center [293, 553] width 30 height 30
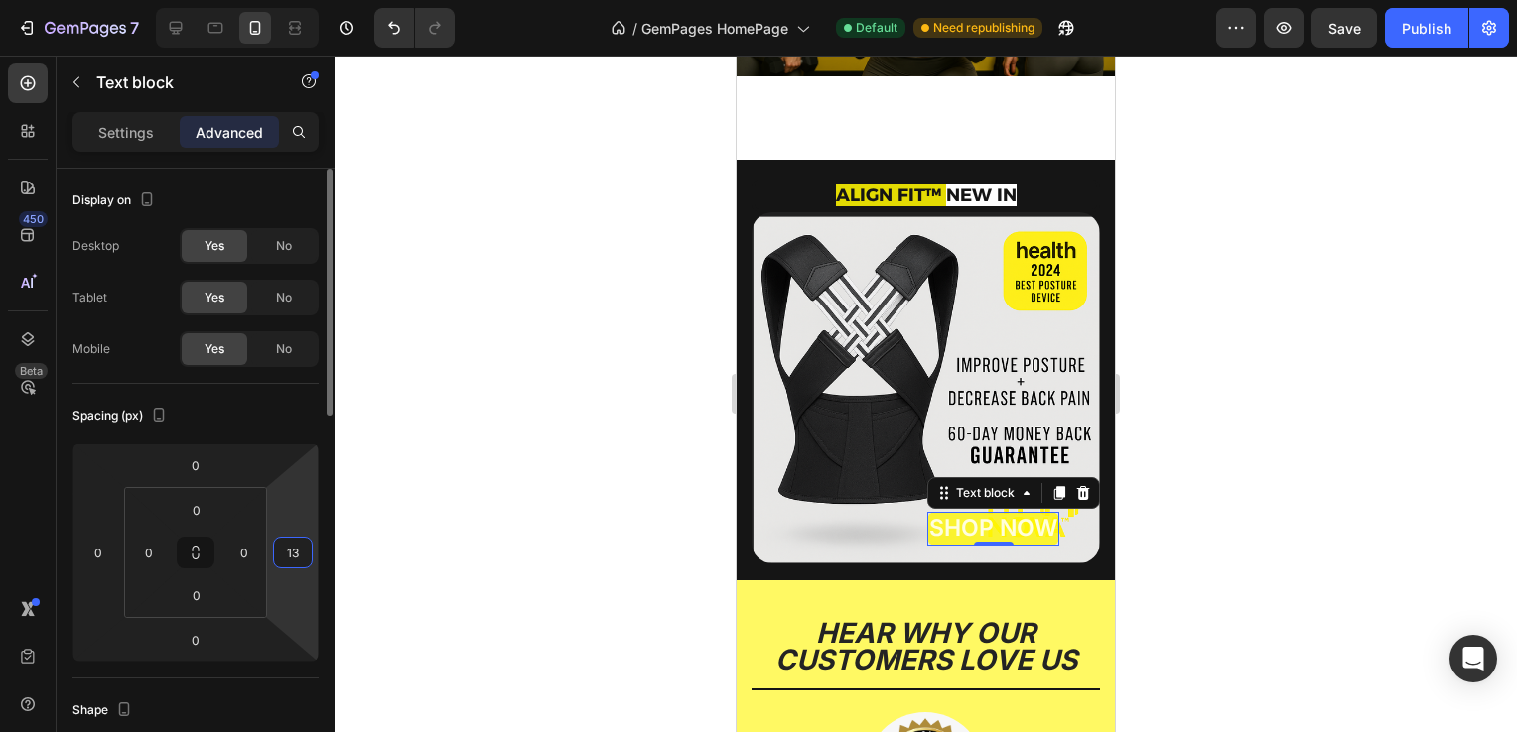
type input "135"
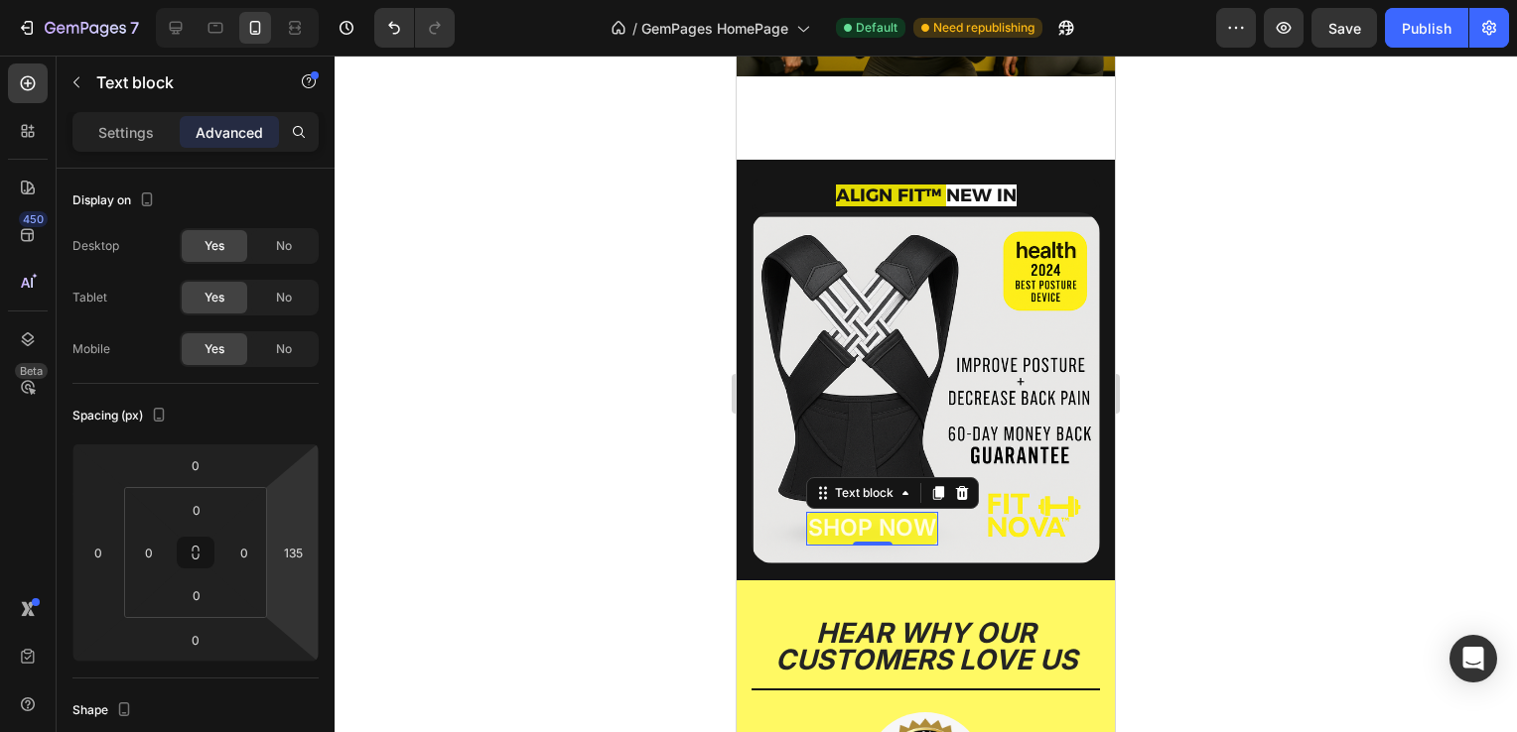
click at [552, 494] on div at bounding box center [925, 394] width 1182 height 677
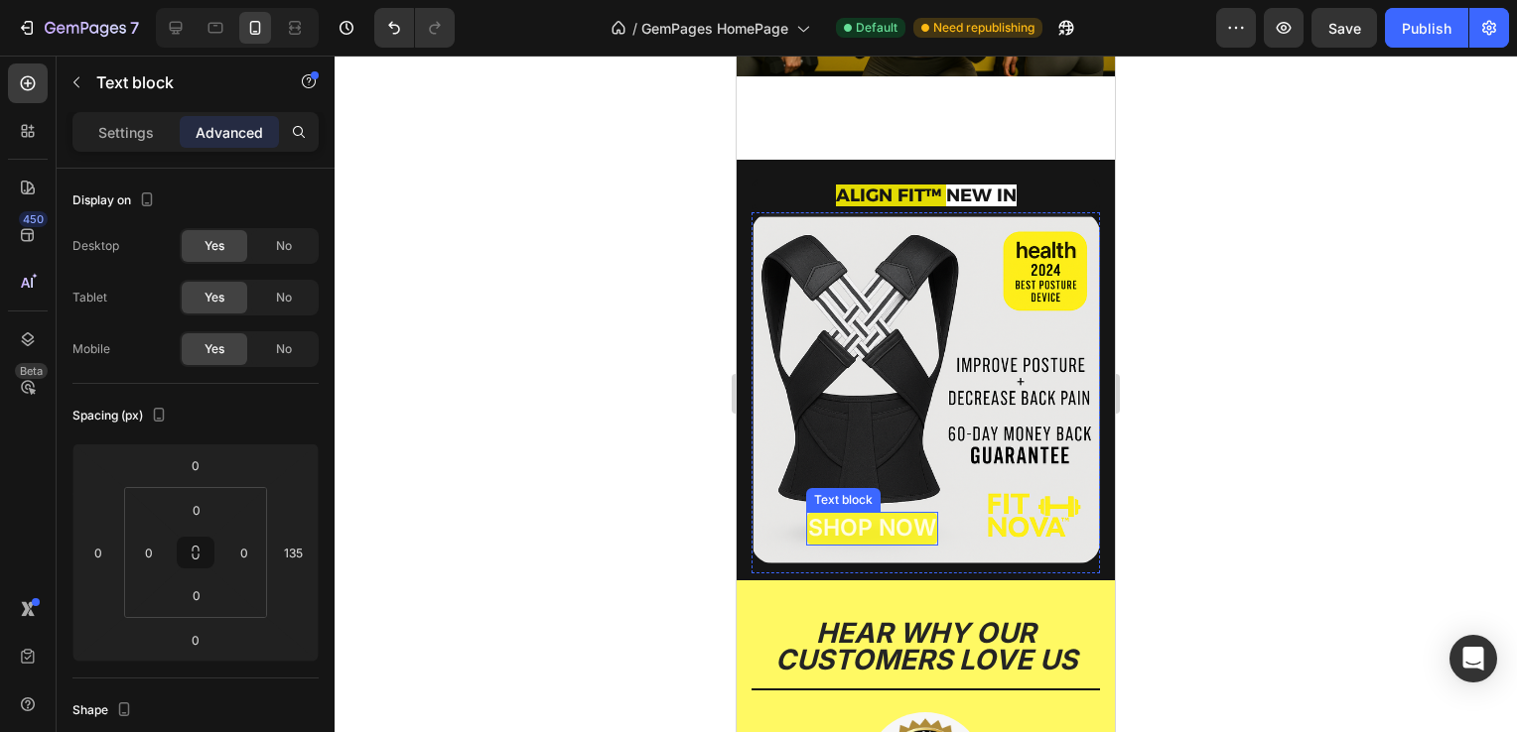
click at [825, 514] on span "SHOP NOW" at bounding box center [872, 528] width 128 height 28
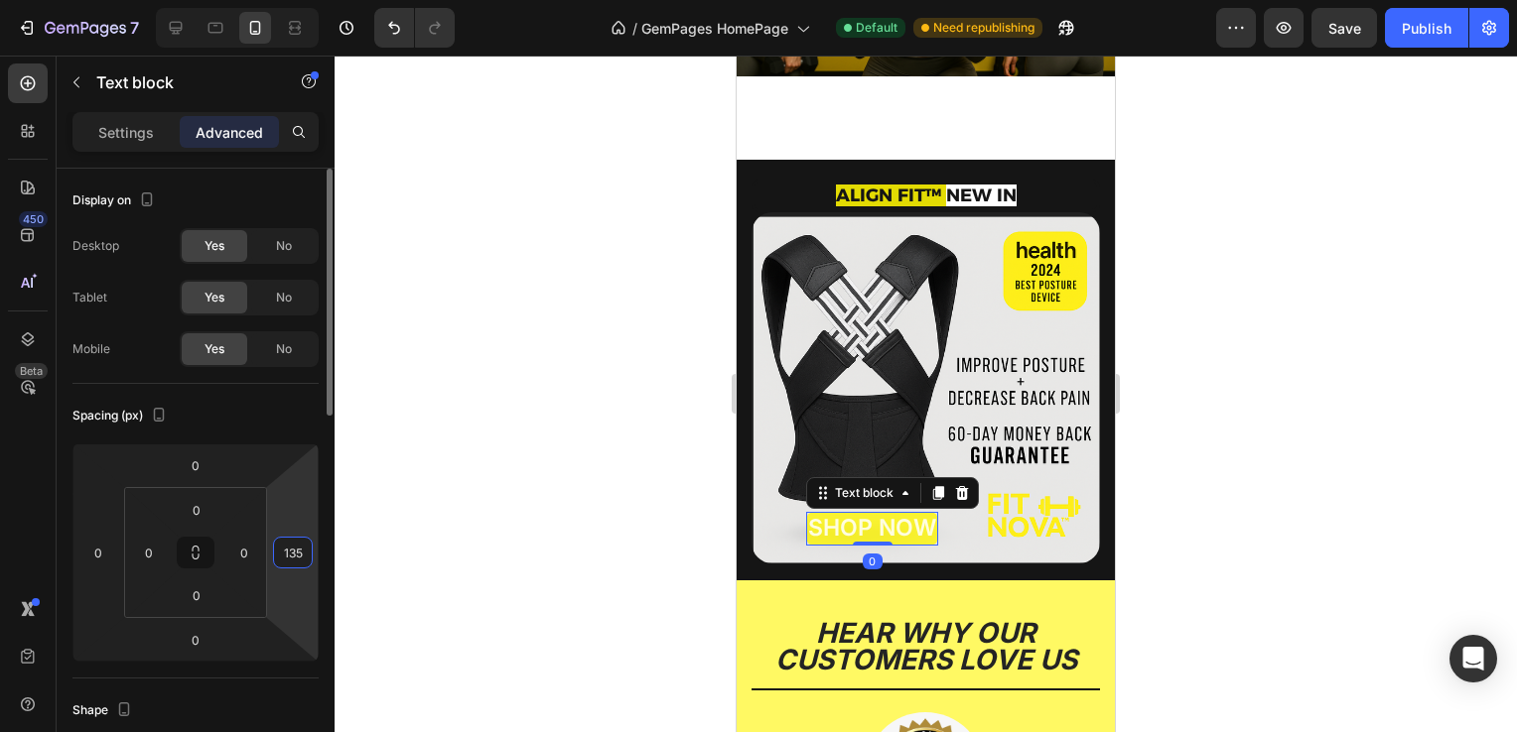
click at [302, 550] on input "135" at bounding box center [293, 553] width 30 height 30
type input "130"
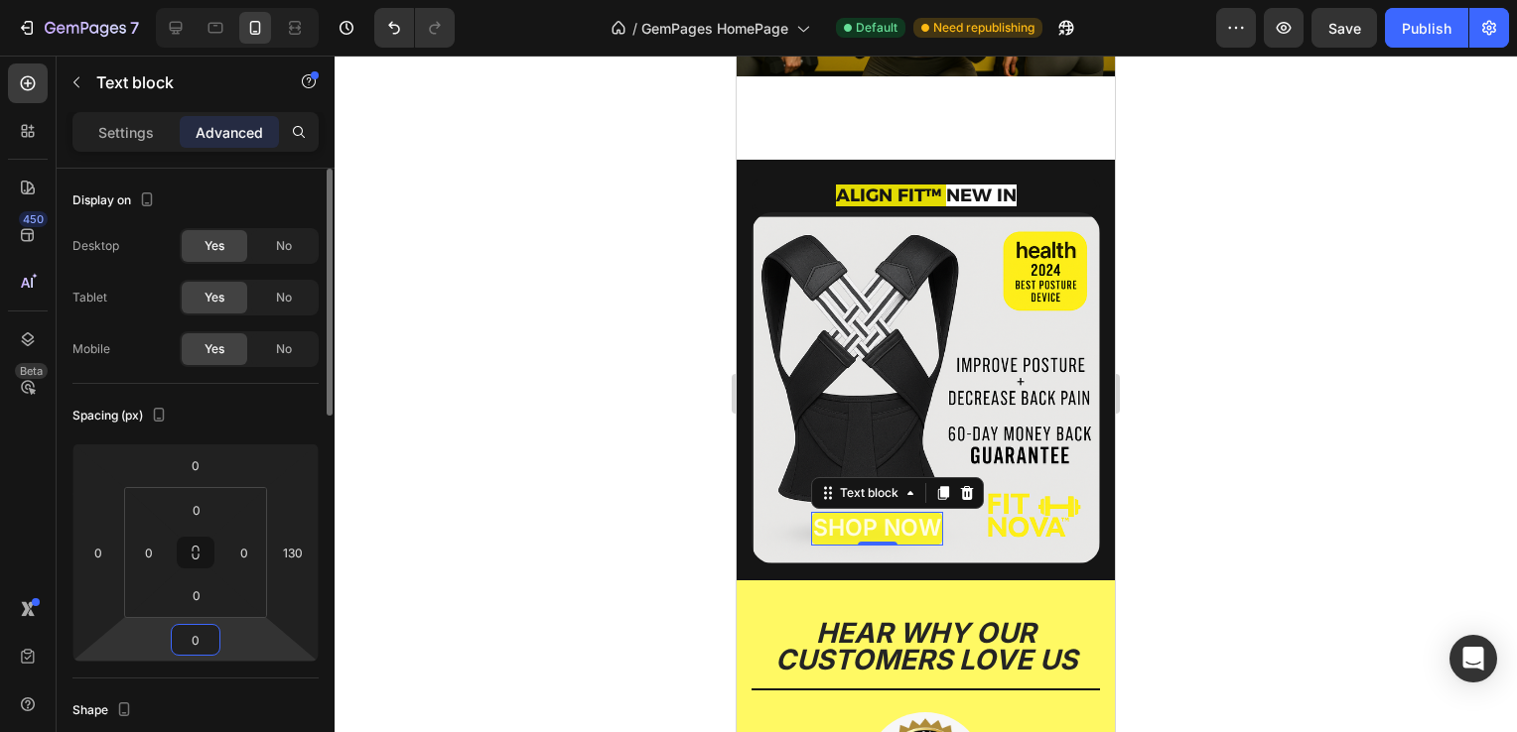
click at [205, 646] on input "0" at bounding box center [196, 640] width 40 height 30
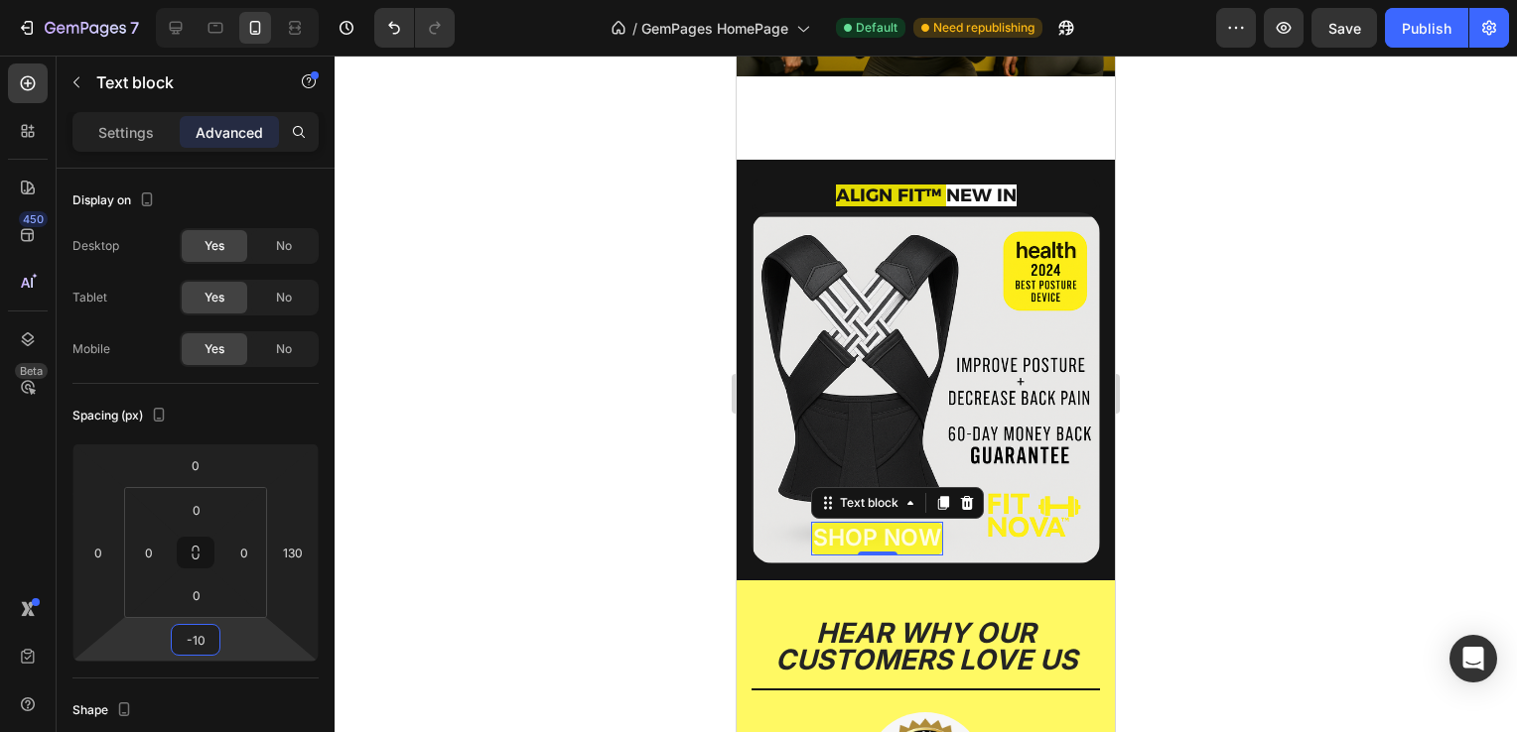
type input "-10"
click at [421, 514] on div at bounding box center [925, 394] width 1182 height 677
click at [201, 645] on input "-10" at bounding box center [196, 640] width 40 height 30
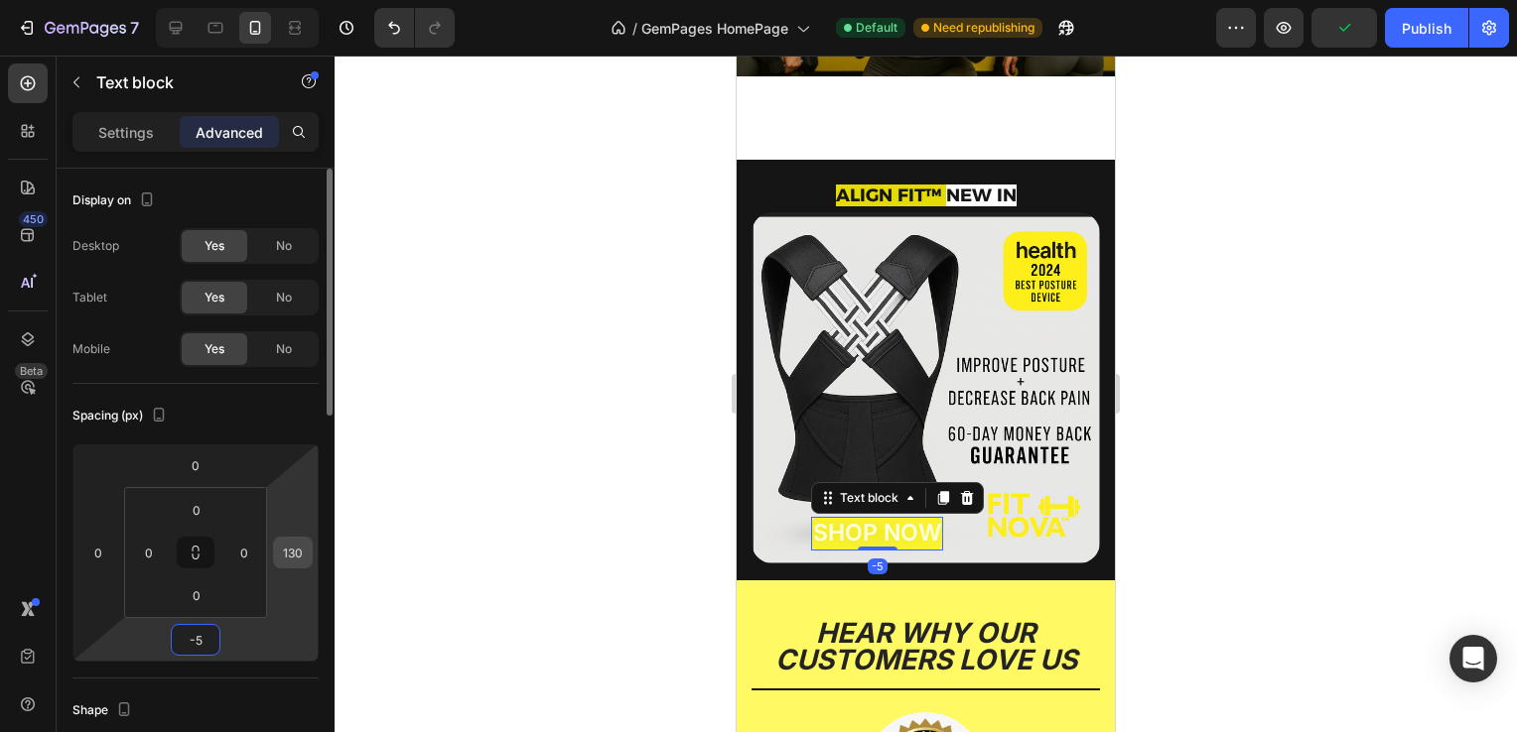
type input "-5"
click at [302, 560] on input "130" at bounding box center [293, 553] width 30 height 30
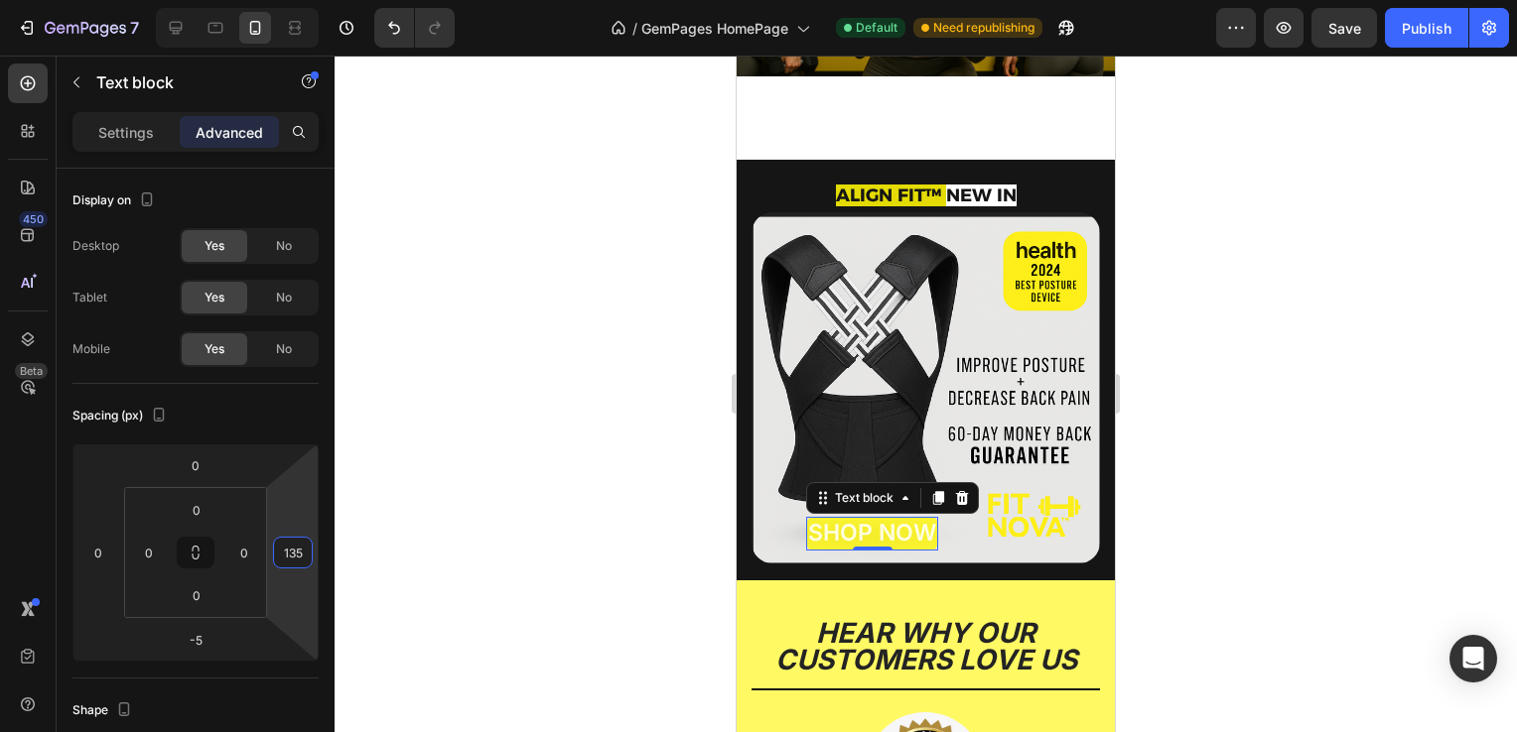
type input "135"
click at [457, 440] on div at bounding box center [925, 394] width 1182 height 677
click at [846, 519] on span "SHOP NOW" at bounding box center [872, 533] width 128 height 28
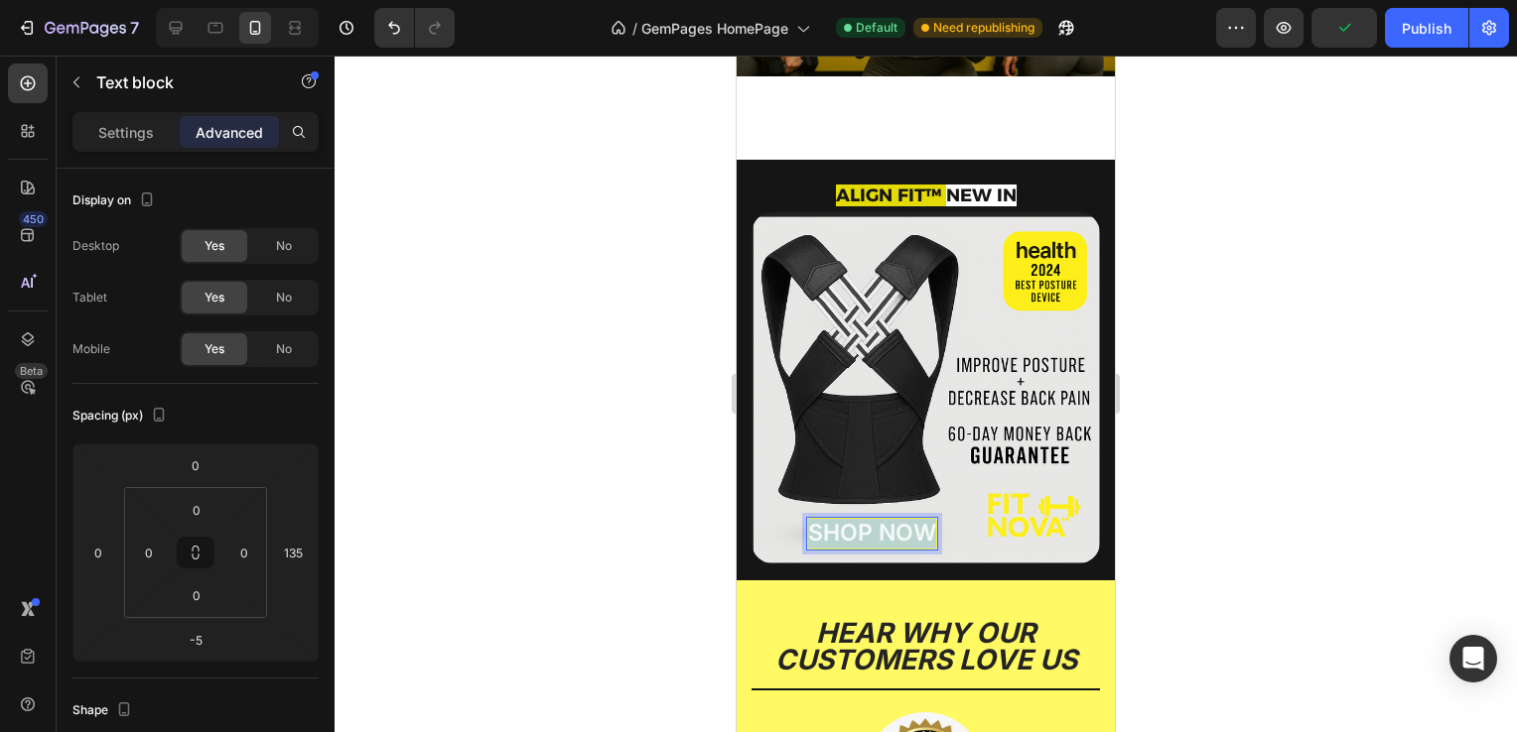
click at [846, 519] on span "SHOP NOW" at bounding box center [872, 533] width 128 height 28
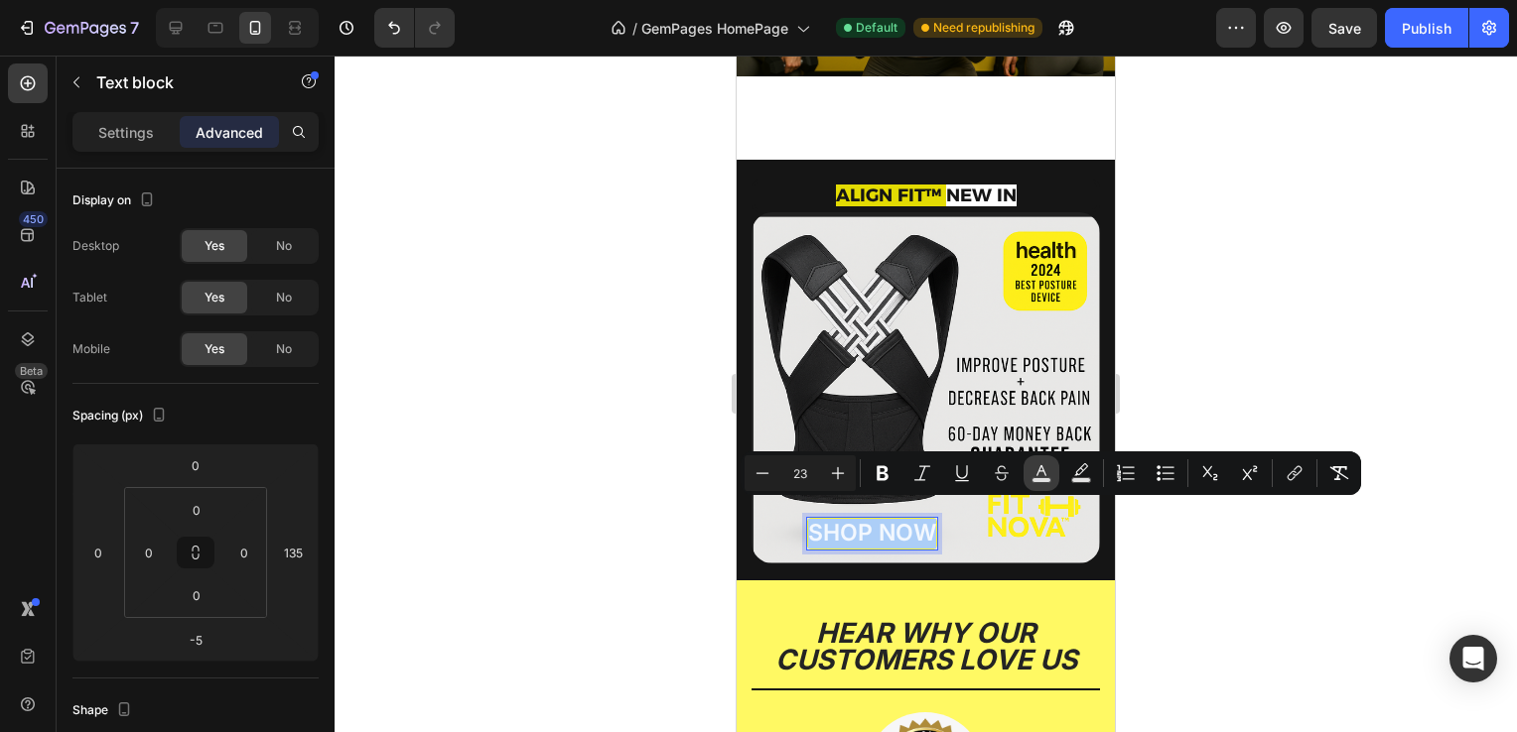
click at [1033, 473] on icon "Editor contextual toolbar" at bounding box center [1041, 473] width 20 height 20
type input "FFFFFF"
type input "85"
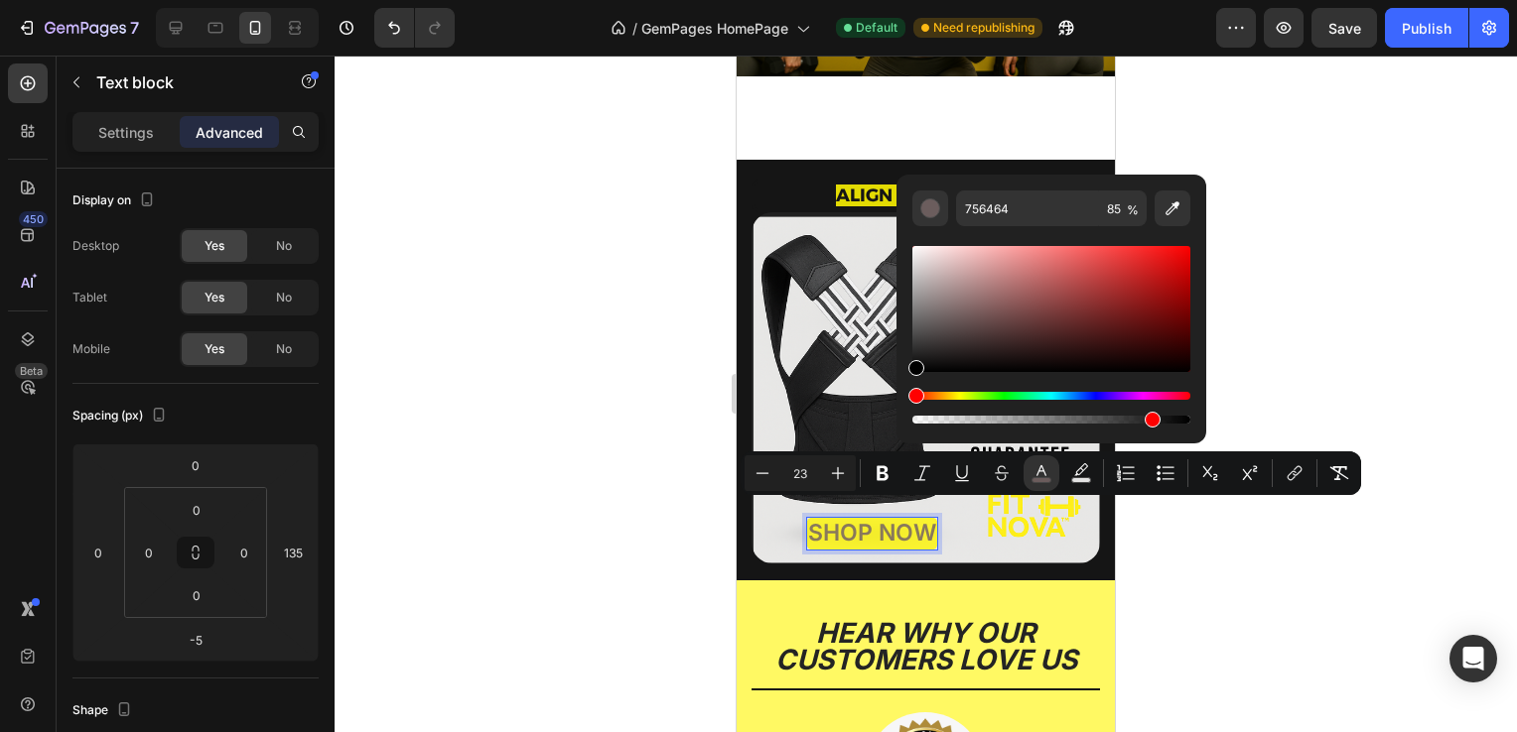
drag, startPoint x: 952, startPoint y: 314, endPoint x: 899, endPoint y: 395, distance: 96.9
click at [899, 395] on div "756464 85 %" at bounding box center [1051, 301] width 310 height 253
type input "000000"
click at [606, 495] on div at bounding box center [925, 394] width 1182 height 677
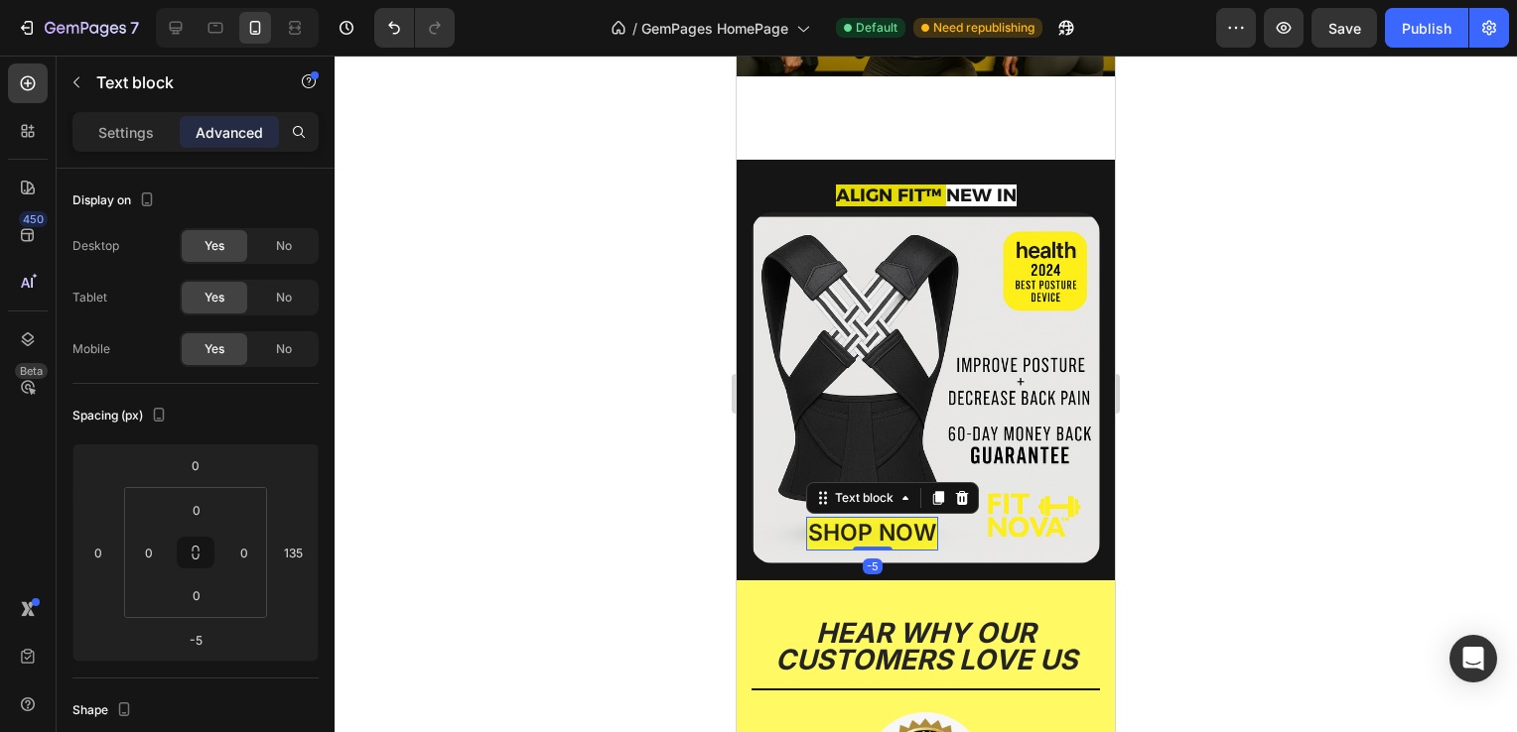
click at [834, 519] on span "SHOP NOW" at bounding box center [872, 533] width 128 height 28
click at [295, 550] on input "135" at bounding box center [293, 553] width 30 height 30
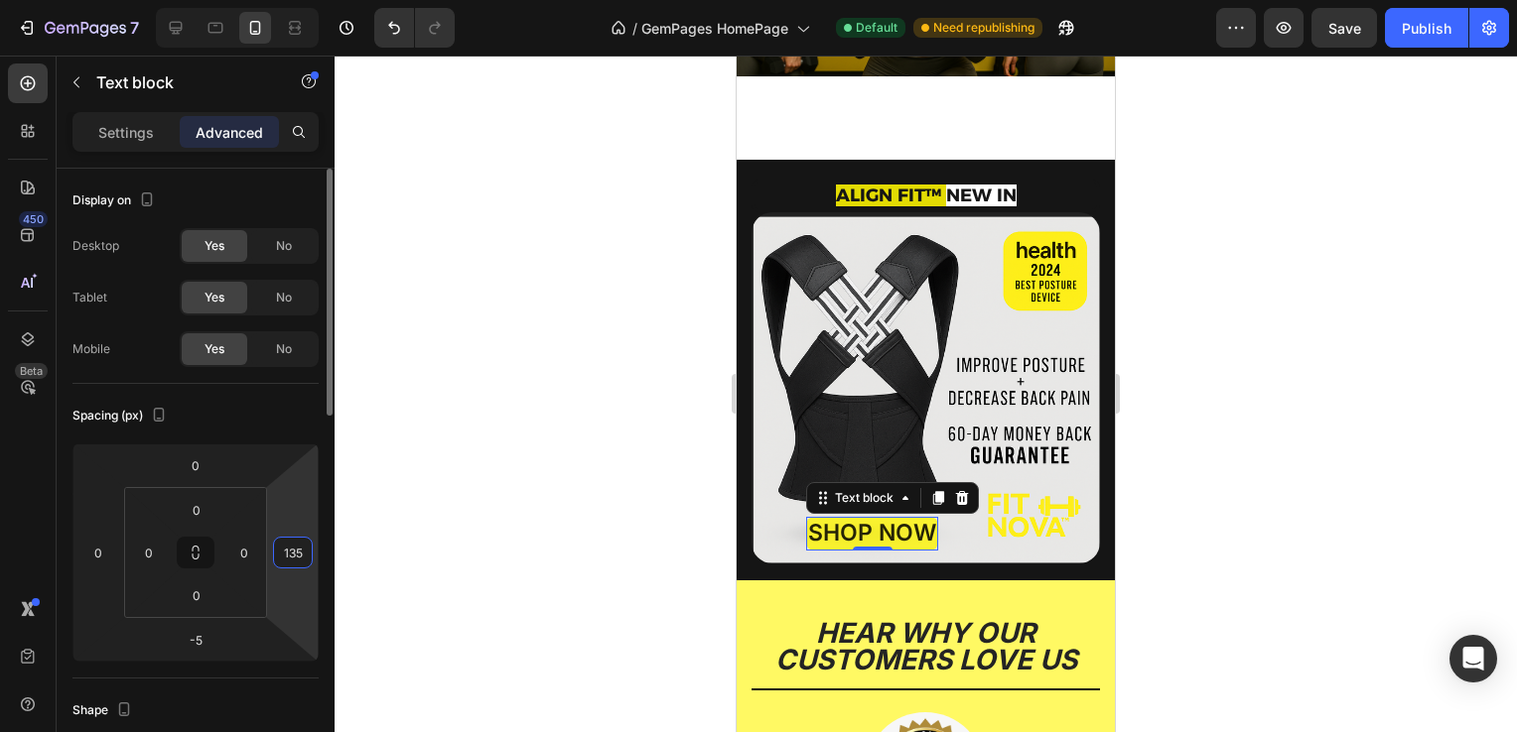
click at [298, 550] on input "135" at bounding box center [293, 553] width 30 height 30
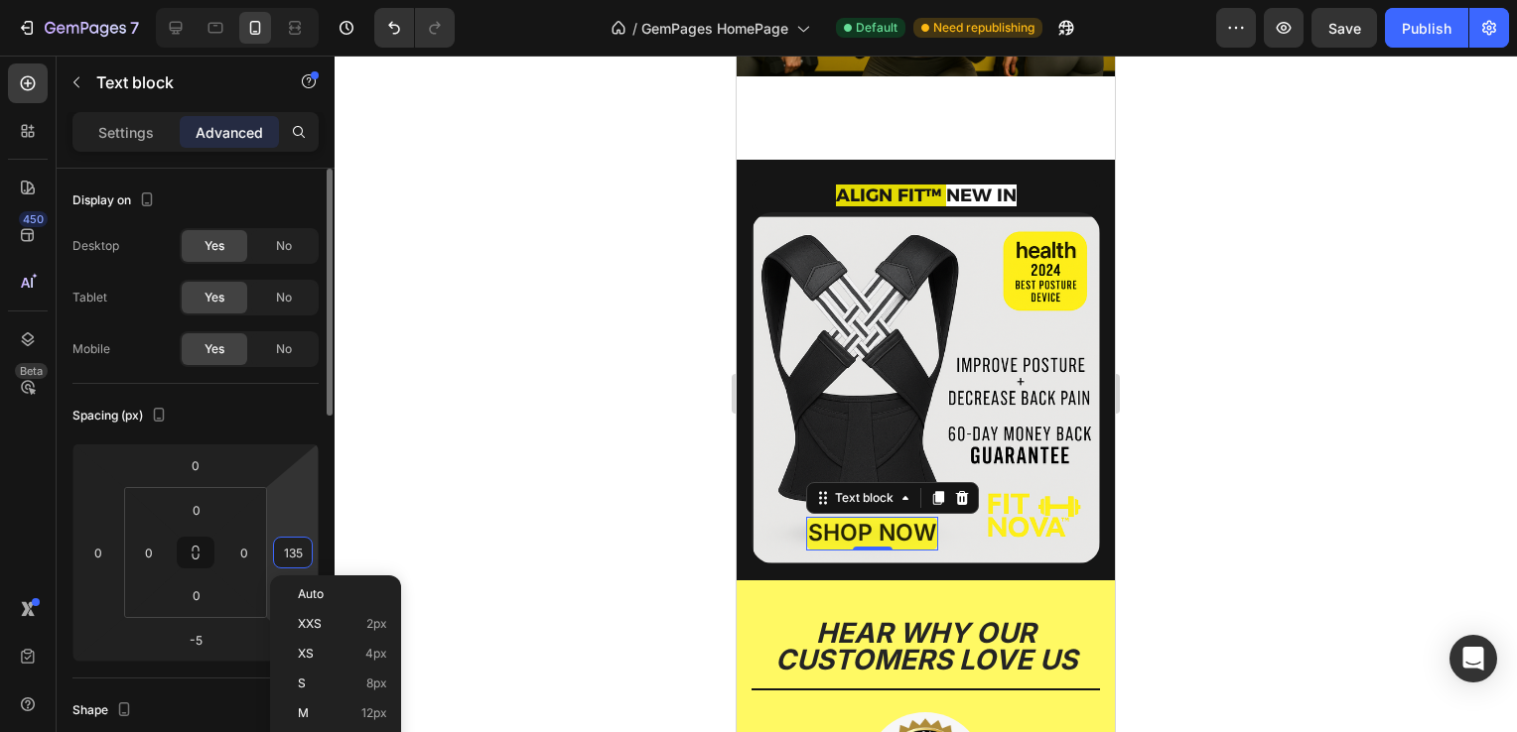
click at [302, 550] on input "135" at bounding box center [293, 553] width 30 height 30
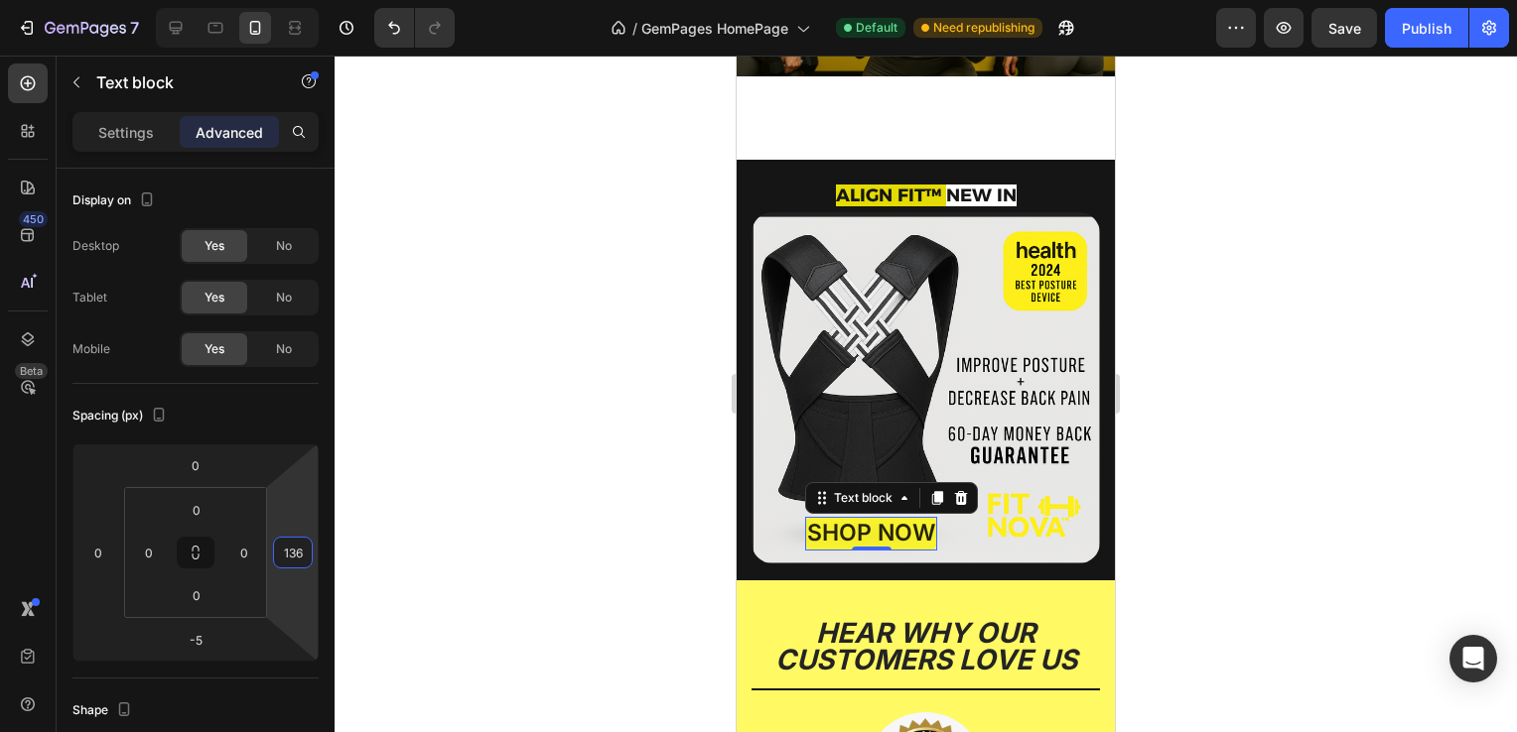
type input "136"
click at [508, 506] on div at bounding box center [925, 394] width 1182 height 677
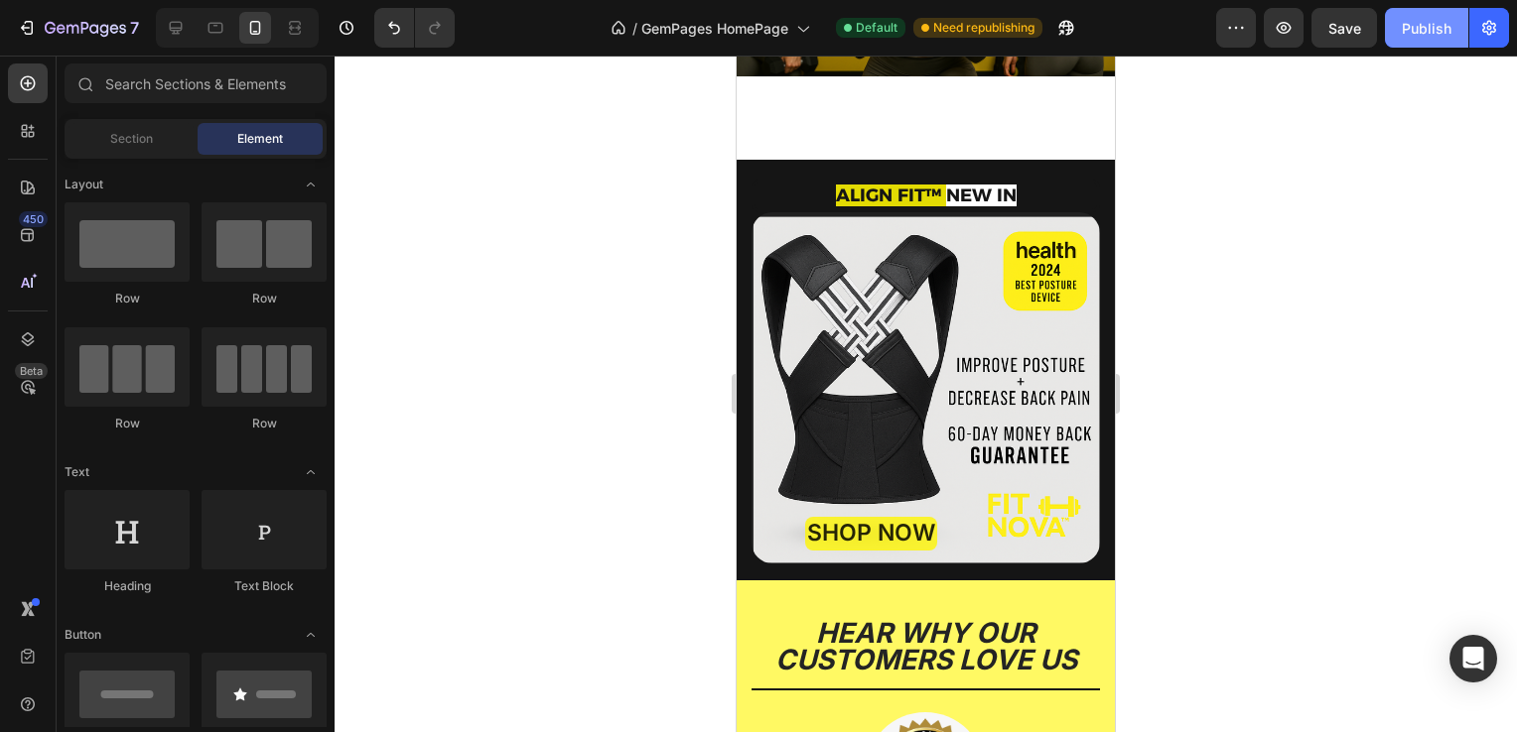
click at [1441, 37] on div "Publish" at bounding box center [1426, 28] width 50 height 21
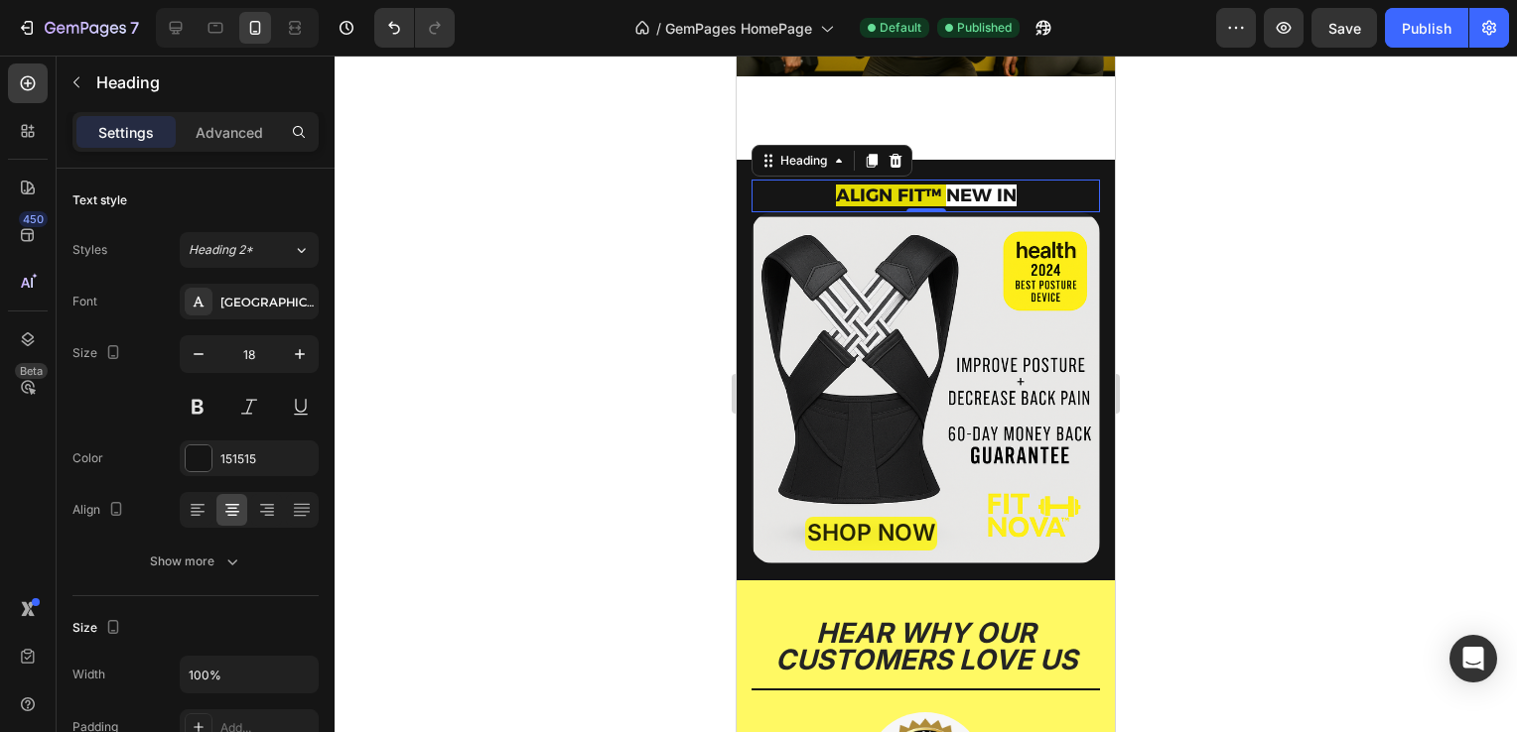
click at [950, 197] on strong "NEW IN" at bounding box center [981, 196] width 70 height 22
click at [296, 350] on icon "button" at bounding box center [300, 354] width 20 height 20
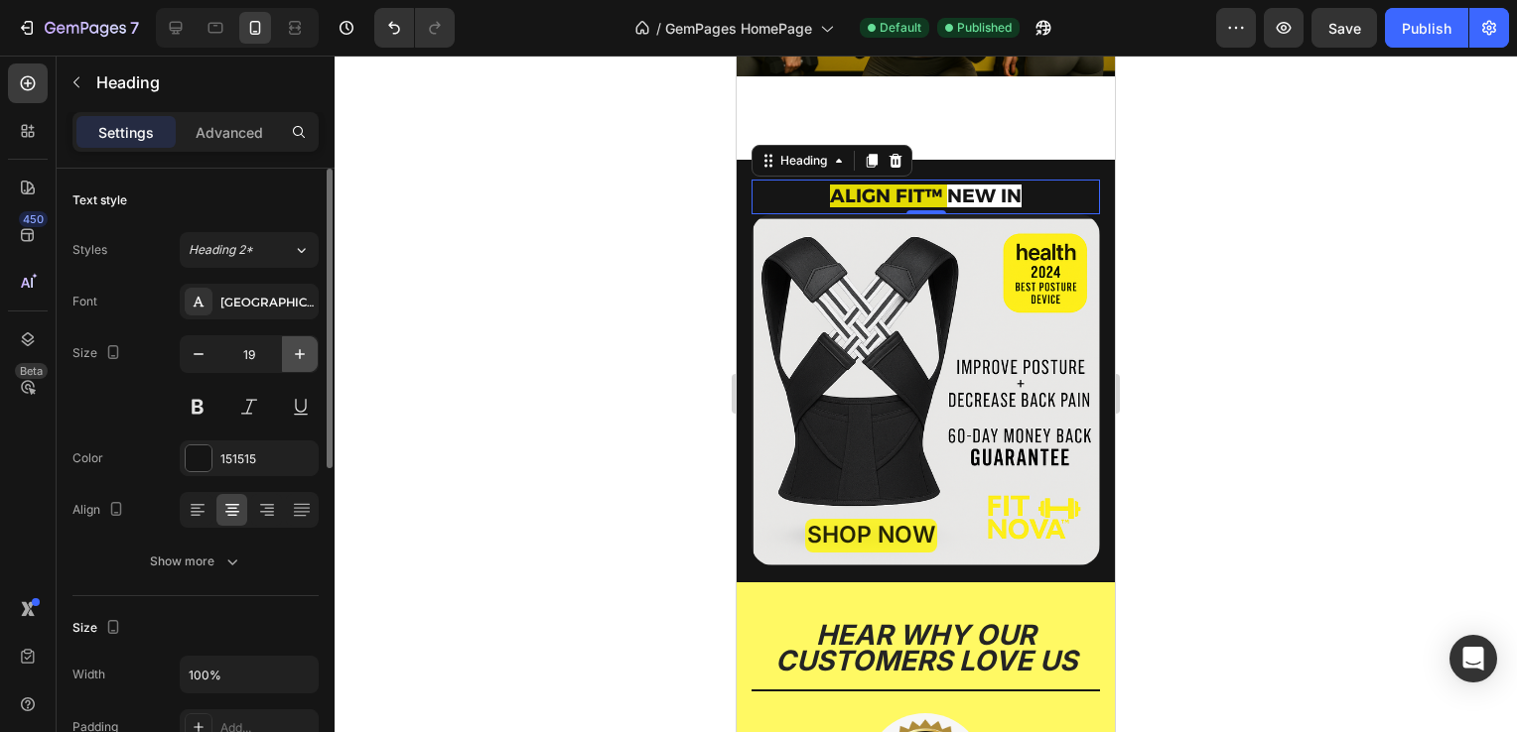
click at [296, 350] on icon "button" at bounding box center [300, 354] width 20 height 20
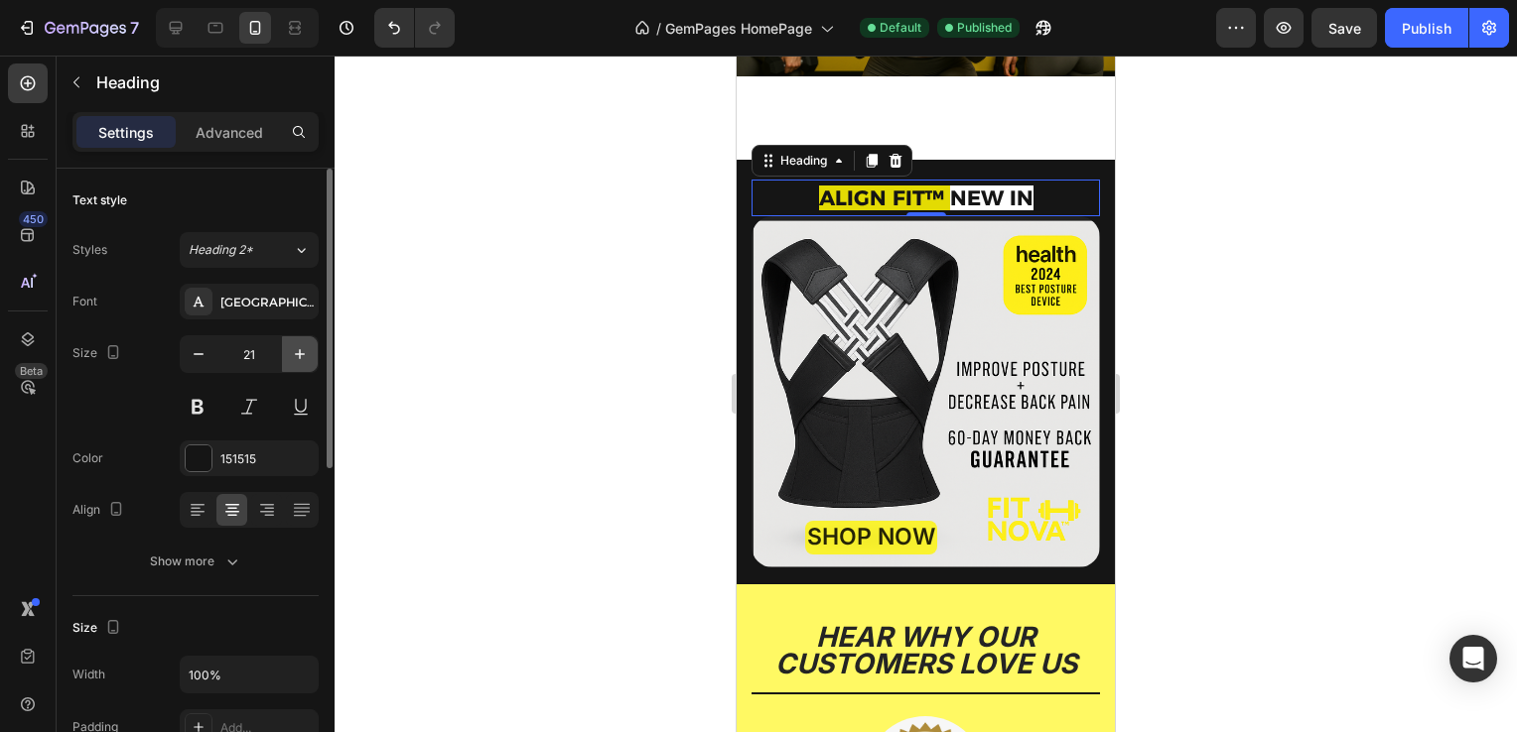
click at [296, 350] on icon "button" at bounding box center [300, 354] width 20 height 20
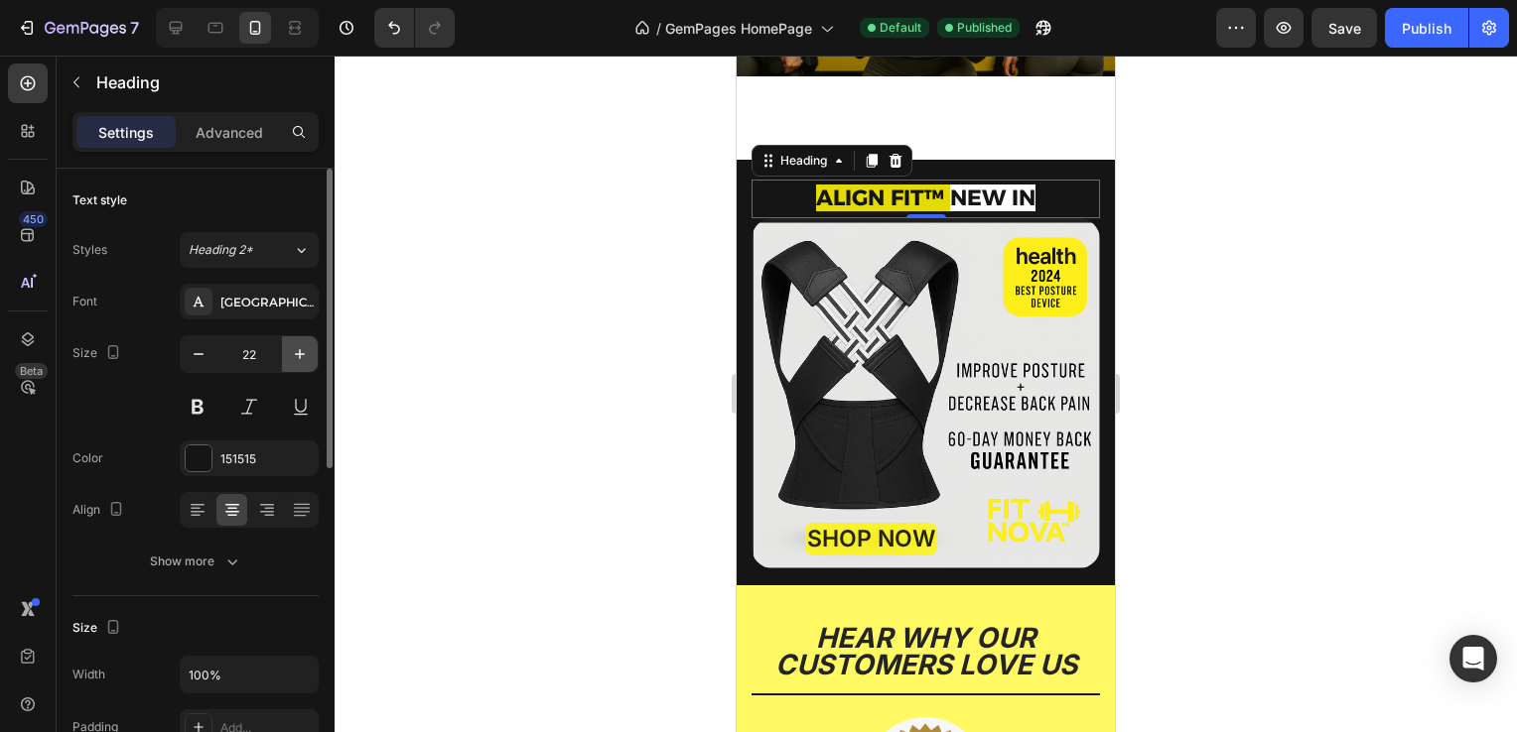
click at [296, 350] on icon "button" at bounding box center [300, 354] width 20 height 20
type input "23"
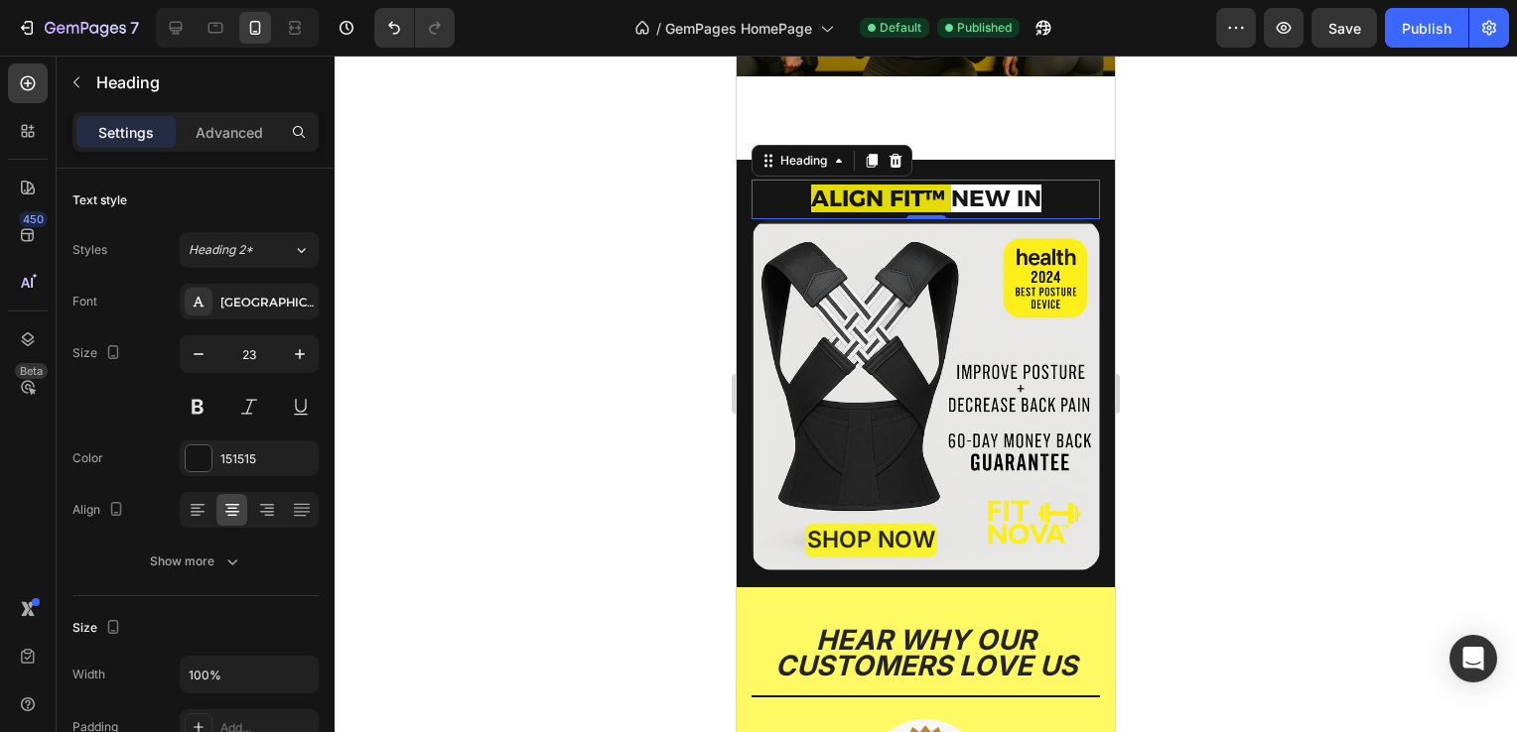
click at [448, 335] on div at bounding box center [925, 394] width 1182 height 677
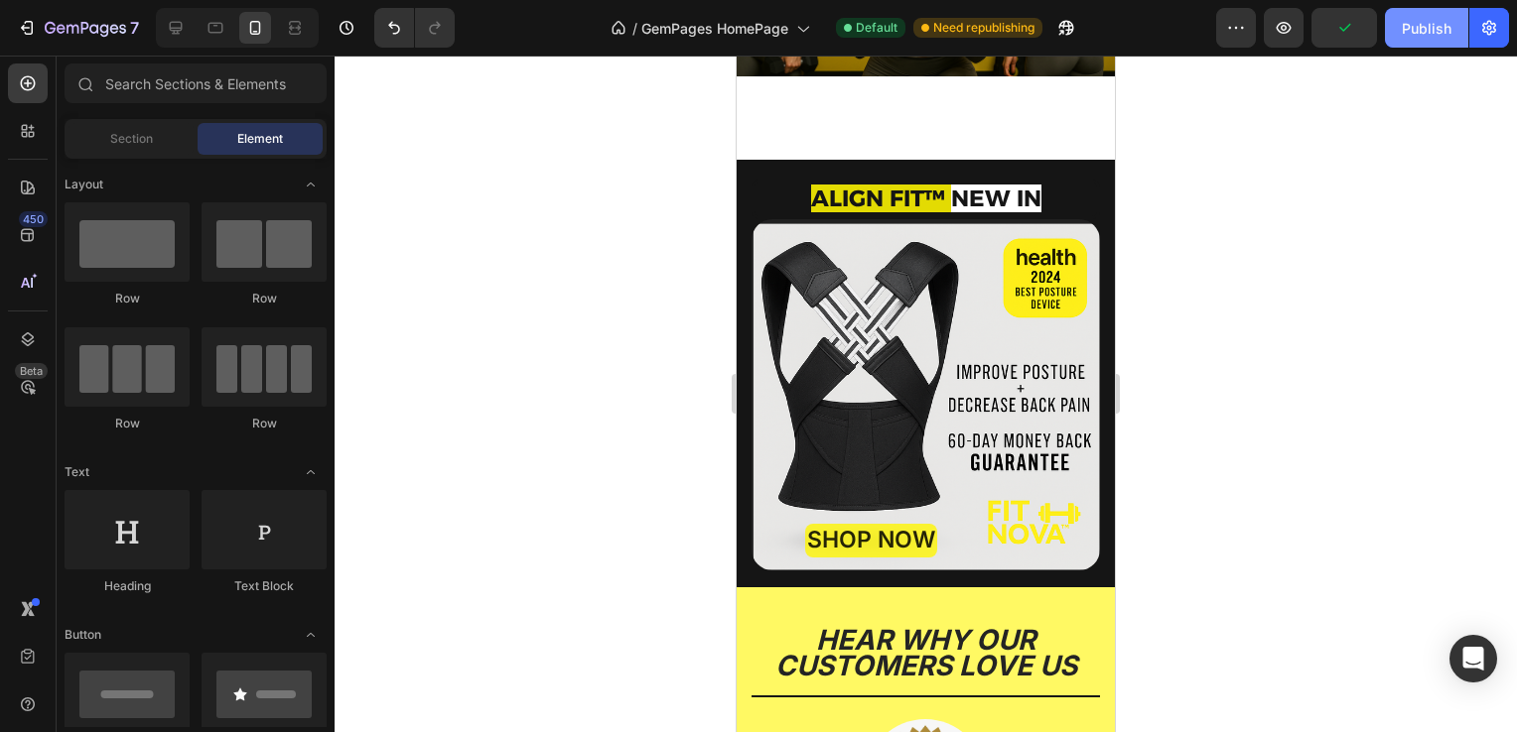
click at [1425, 43] on button "Publish" at bounding box center [1426, 28] width 83 height 40
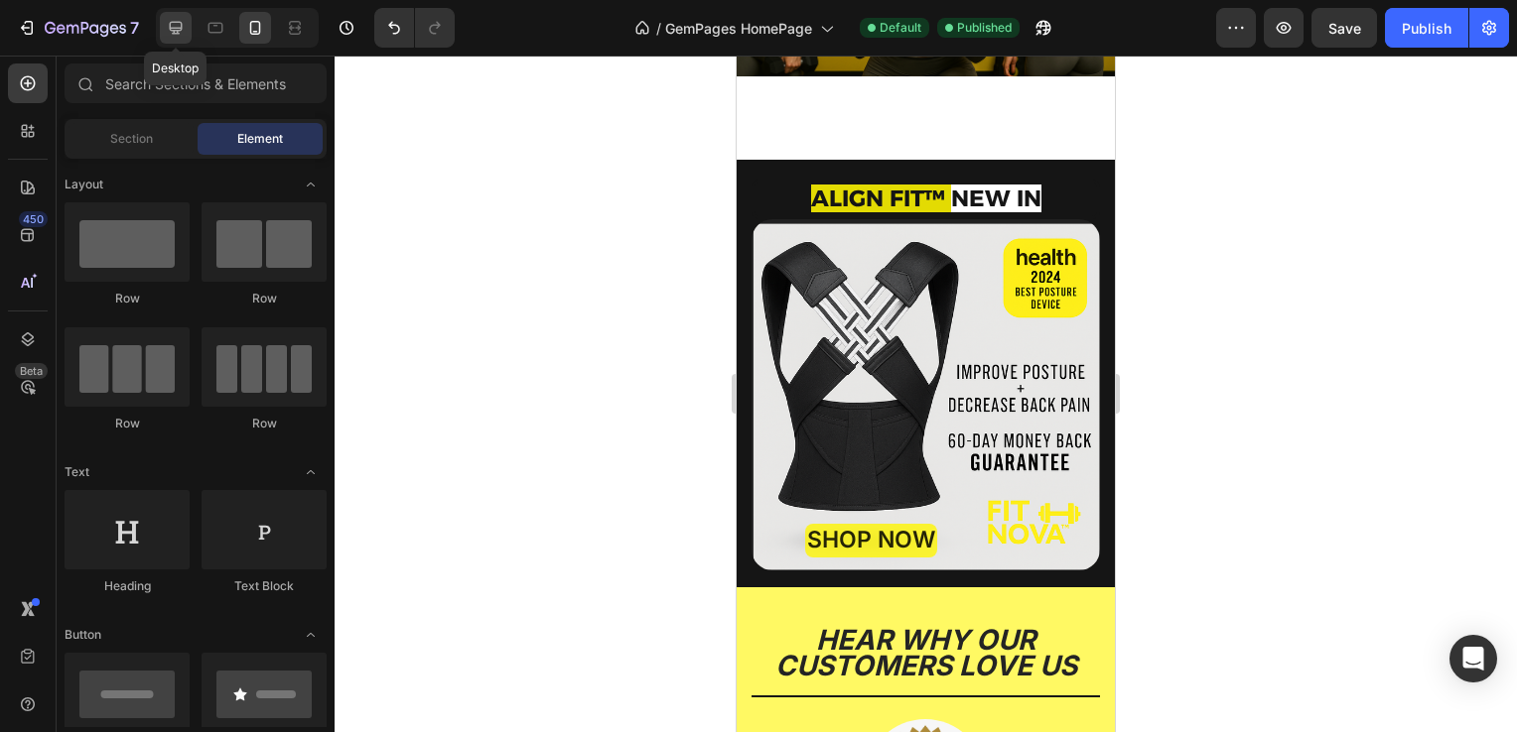
click at [187, 34] on div at bounding box center [176, 28] width 32 height 32
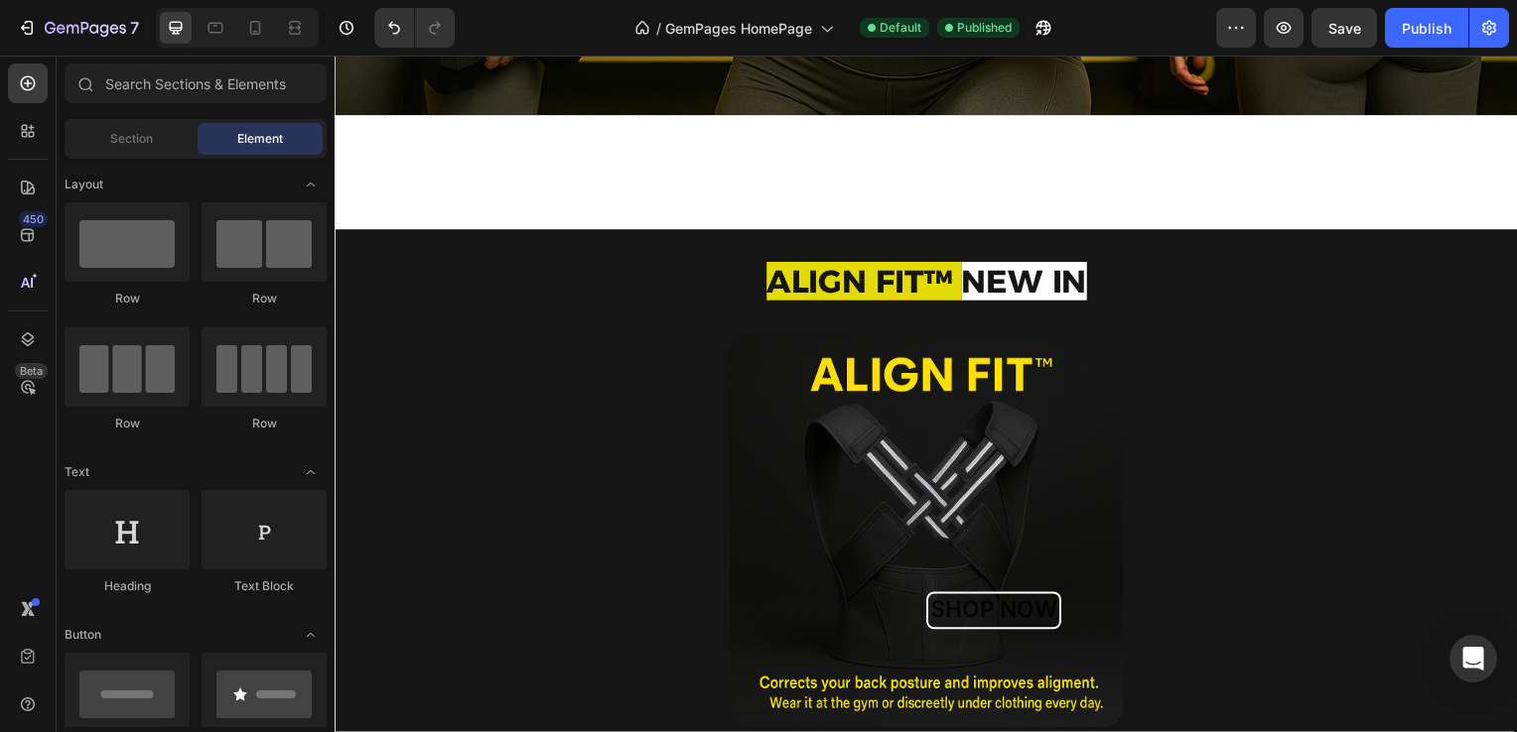
scroll to position [973, 0]
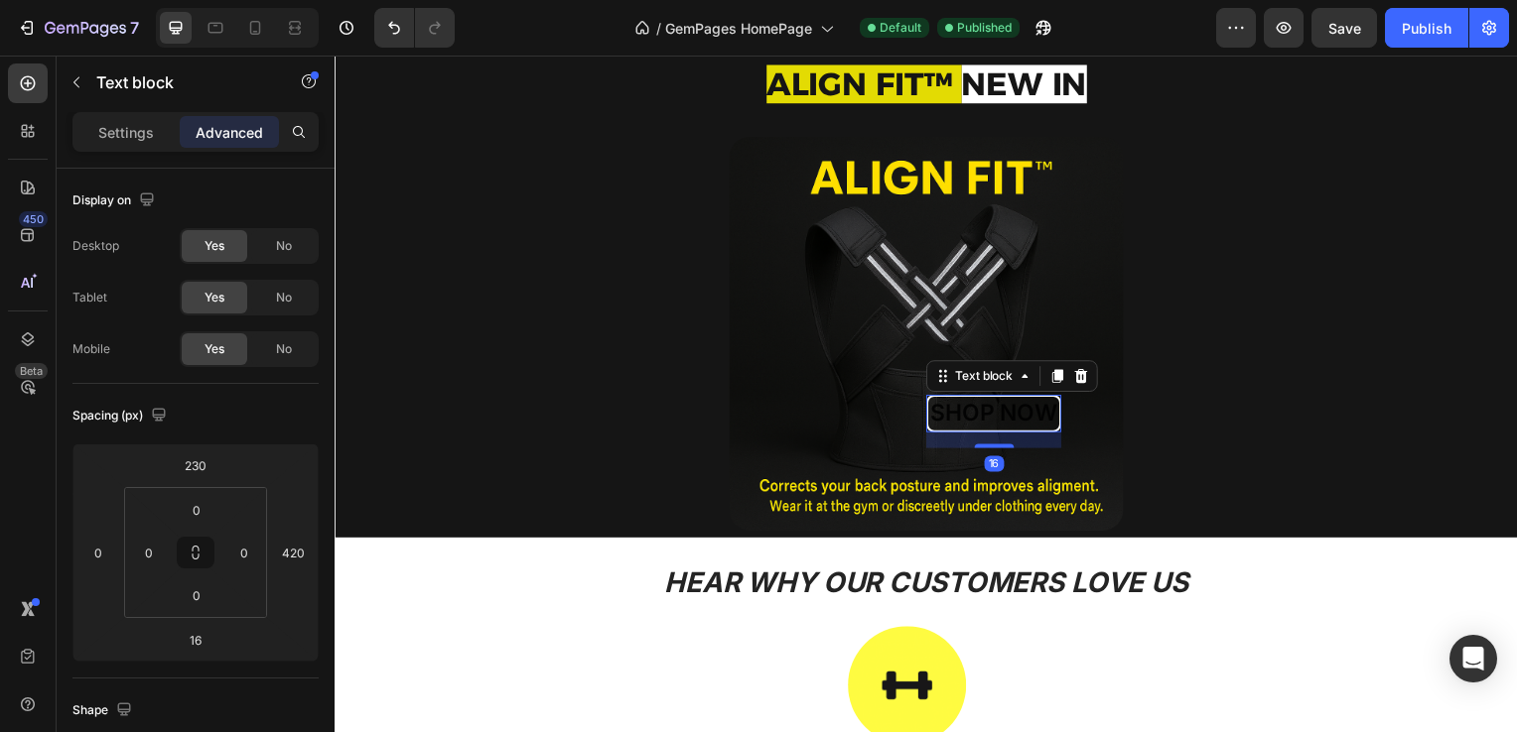
click at [981, 419] on span "SHOP NOW" at bounding box center [998, 416] width 128 height 28
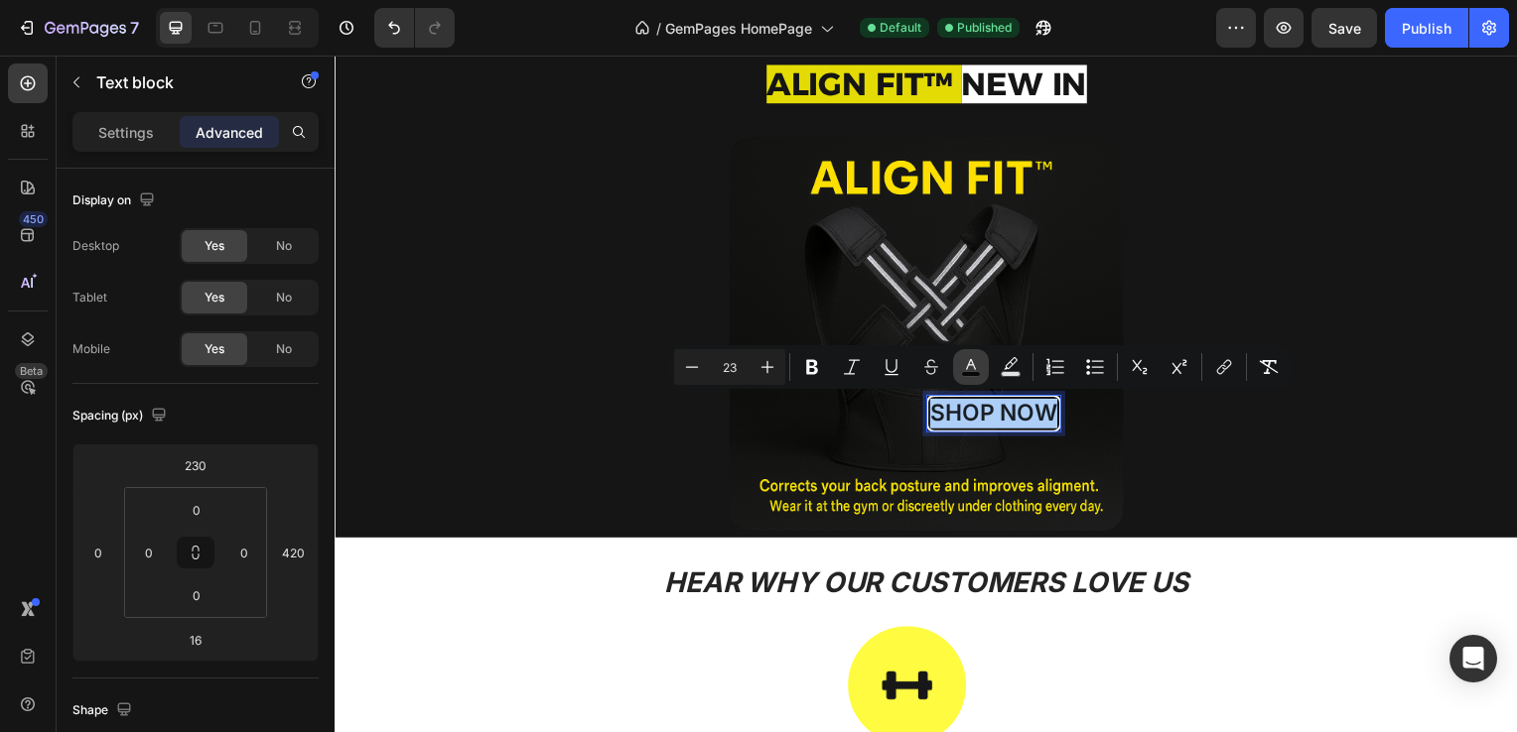
click at [978, 371] on icon "Editor contextual toolbar" at bounding box center [971, 367] width 20 height 20
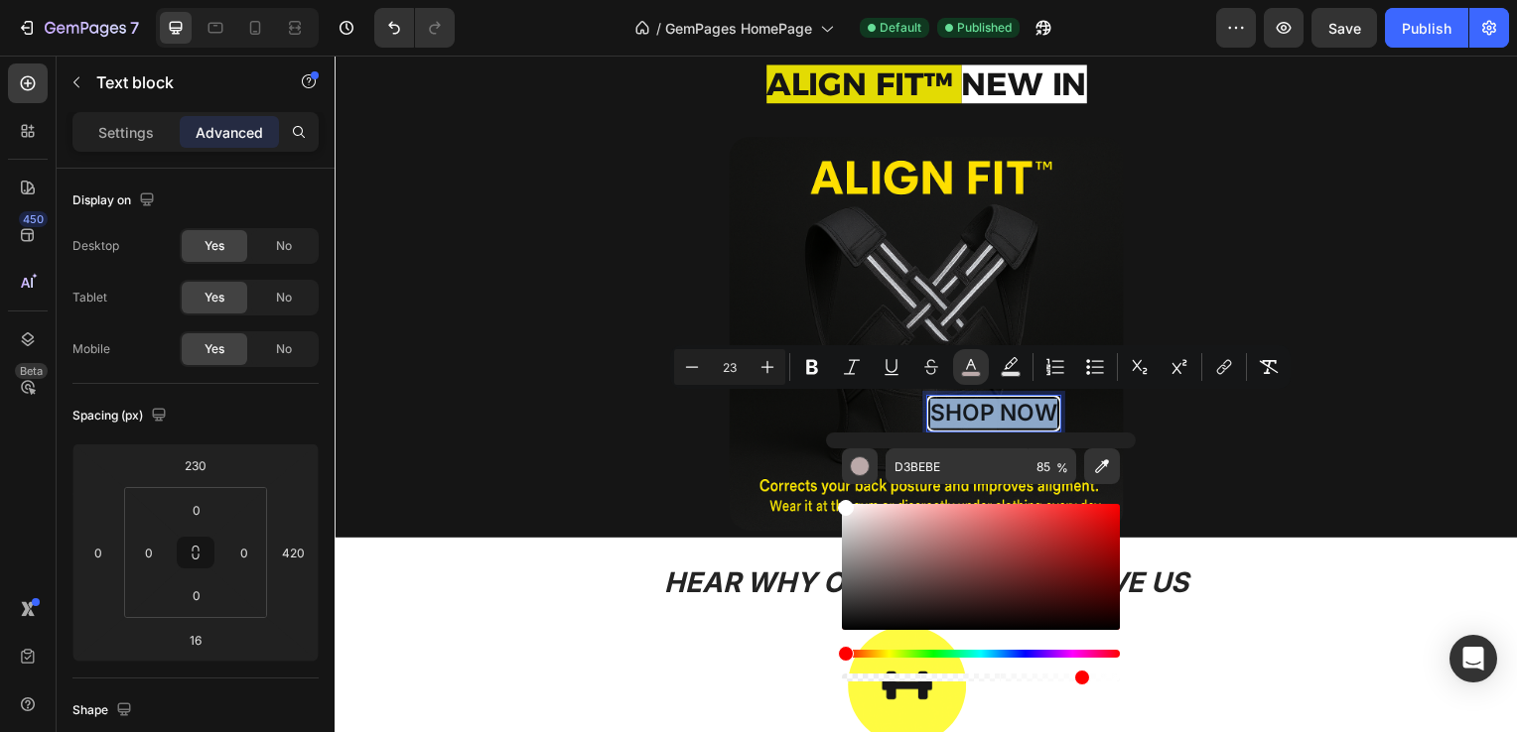
drag, startPoint x: 1204, startPoint y: 581, endPoint x: 826, endPoint y: 493, distance: 388.1
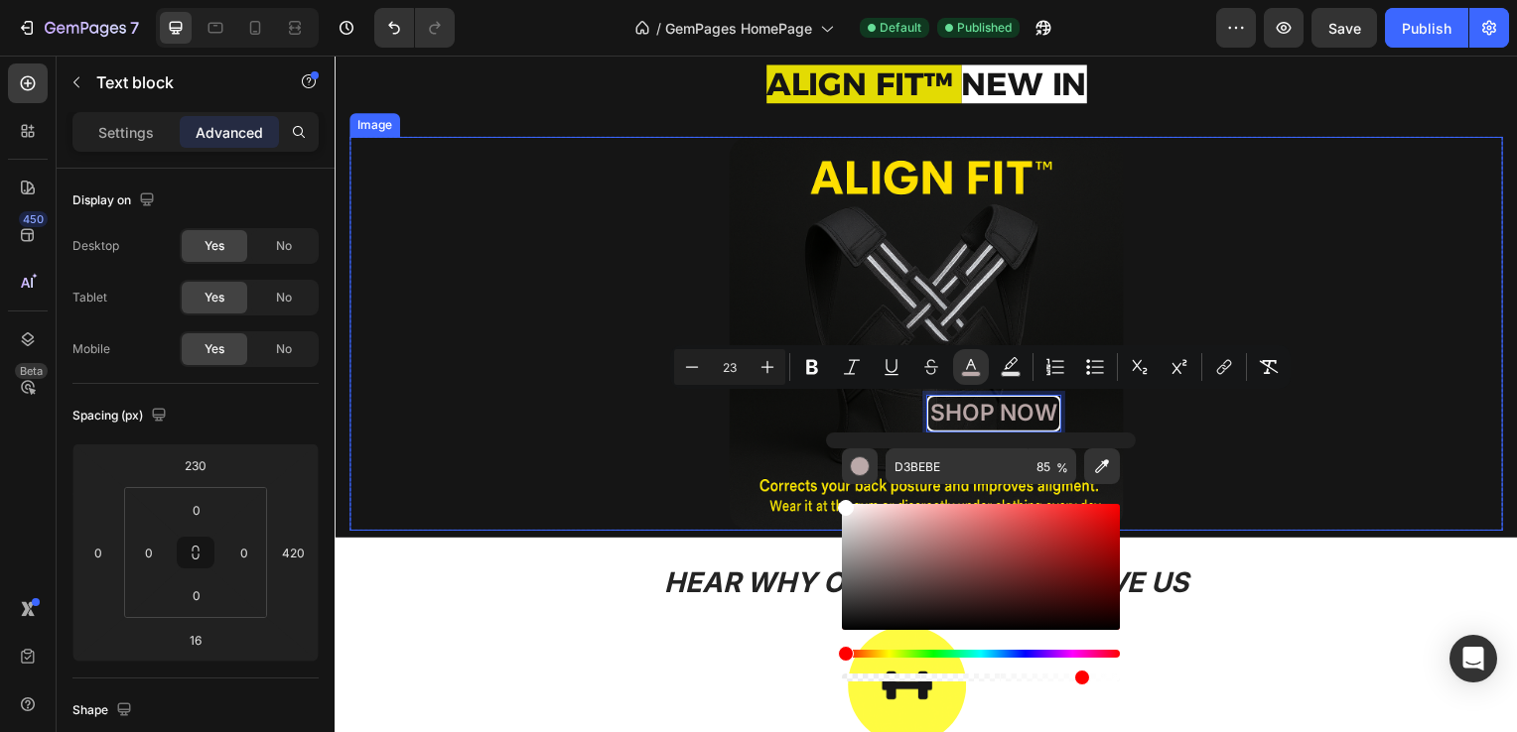
type input "FFFFFF"
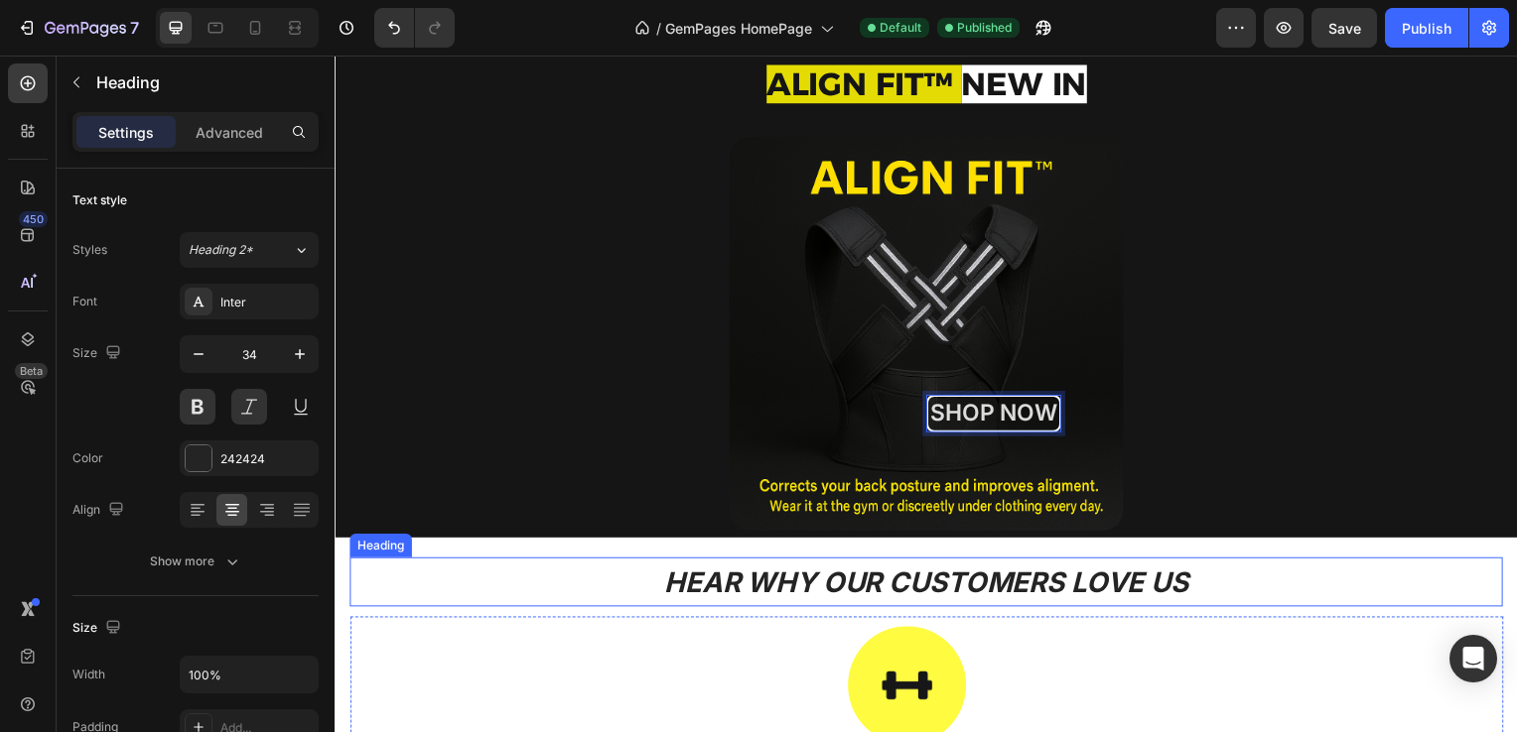
click at [596, 590] on h2 "HEAR WHY OUR CUSTOMERS LOVE US" at bounding box center [929, 587] width 1161 height 50
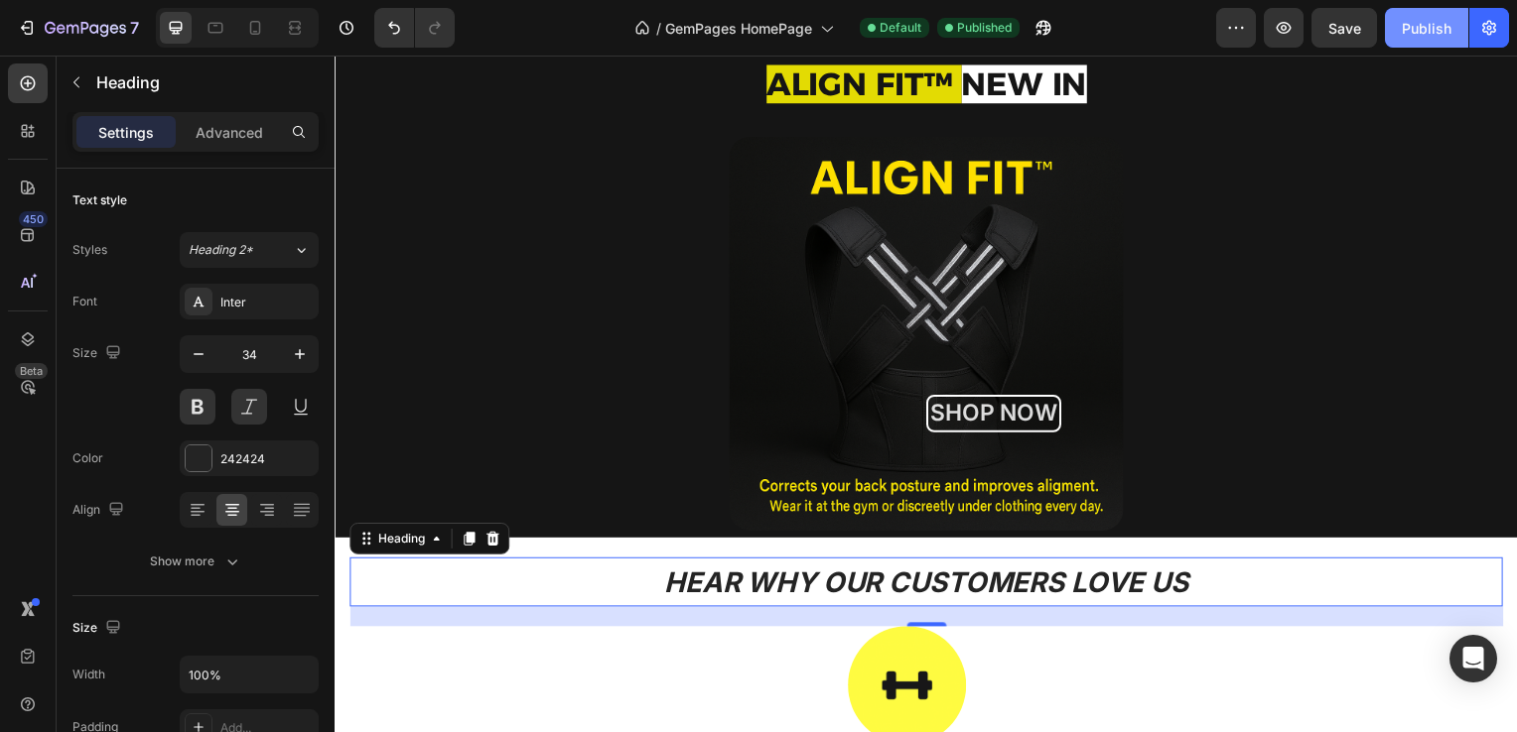
click at [1427, 42] on button "Publish" at bounding box center [1426, 28] width 83 height 40
